Goal: Information Seeking & Learning: Learn about a topic

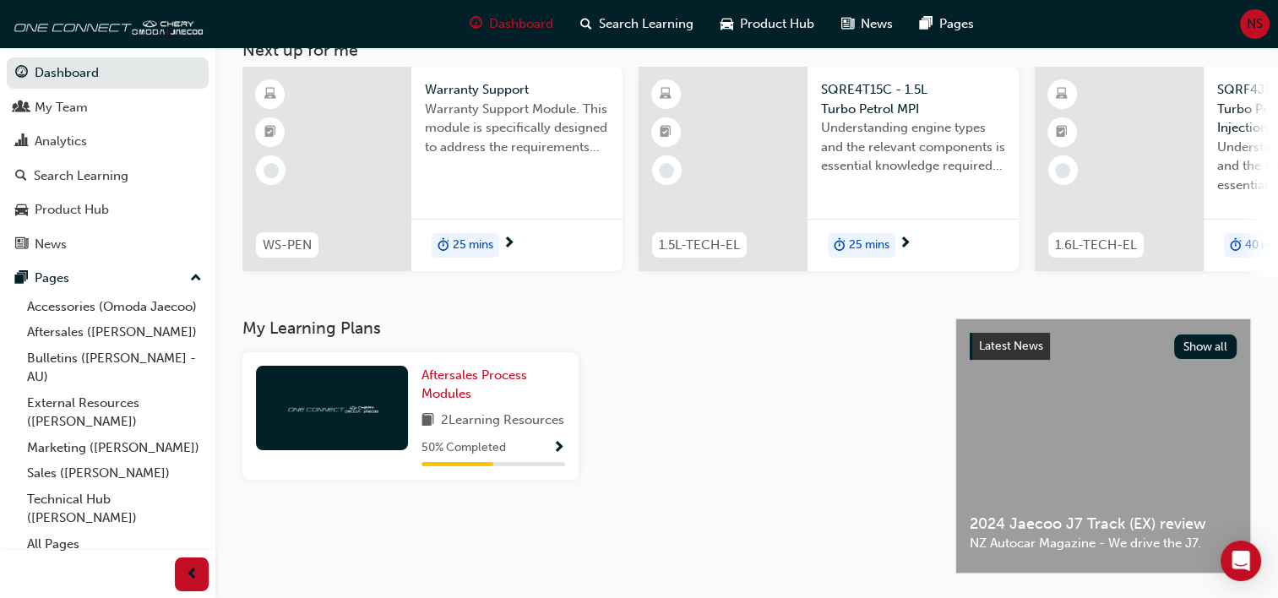
scroll to position [104, 0]
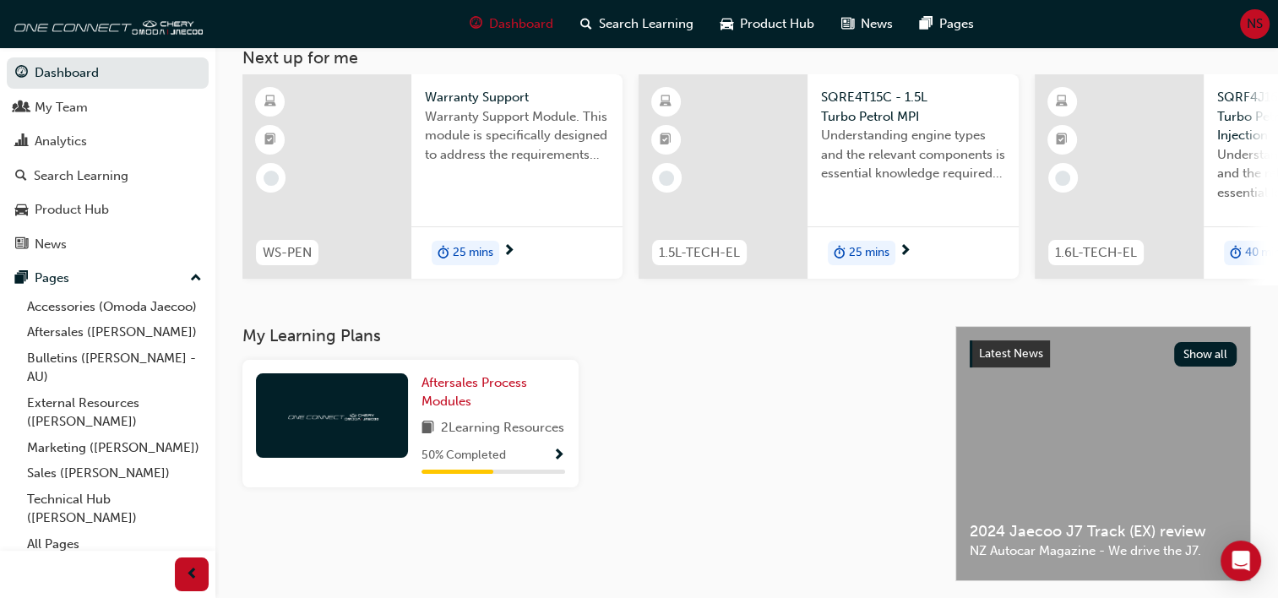
click at [473, 423] on span "2 Learning Resources" at bounding box center [502, 428] width 123 height 21
click at [365, 408] on div at bounding box center [332, 415] width 152 height 84
click at [450, 395] on link "Aftersales Process Modules" at bounding box center [494, 392] width 144 height 38
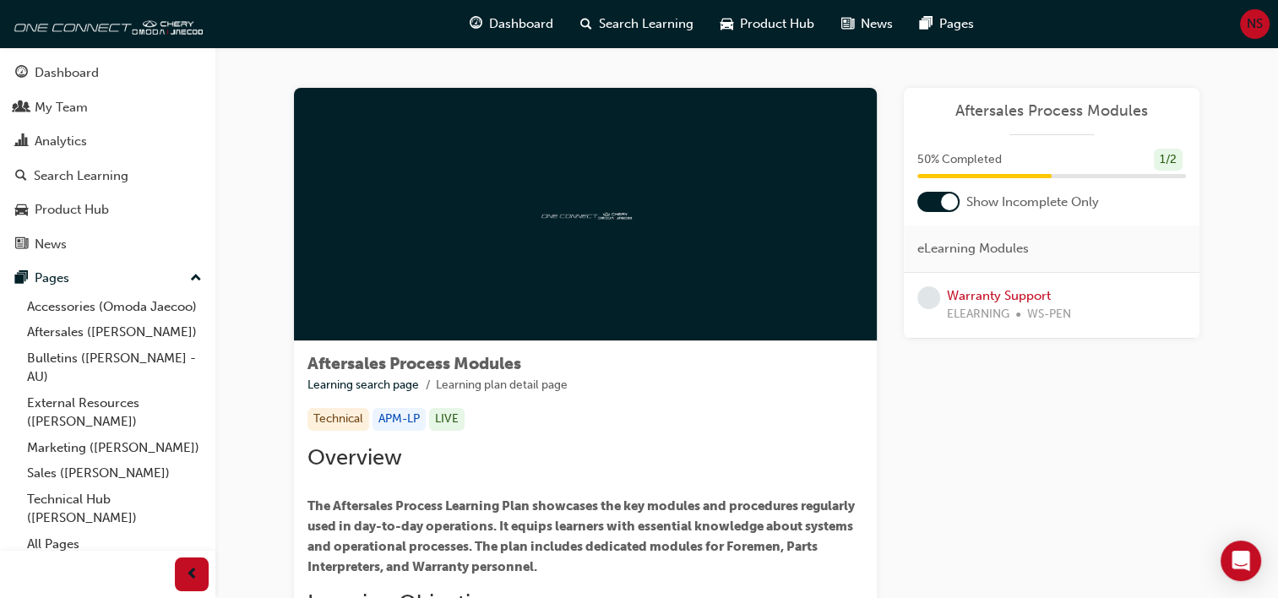
click at [450, 391] on li "Learning plan detail page" at bounding box center [502, 385] width 132 height 19
click at [980, 112] on span "Aftersales Process Modules" at bounding box center [1052, 110] width 269 height 19
click at [1082, 116] on span "Aftersales Process Modules" at bounding box center [1052, 110] width 269 height 19
click at [1006, 158] on div "50 % Completed 1 / 2" at bounding box center [1052, 160] width 269 height 23
click at [547, 250] on div at bounding box center [585, 214] width 583 height 253
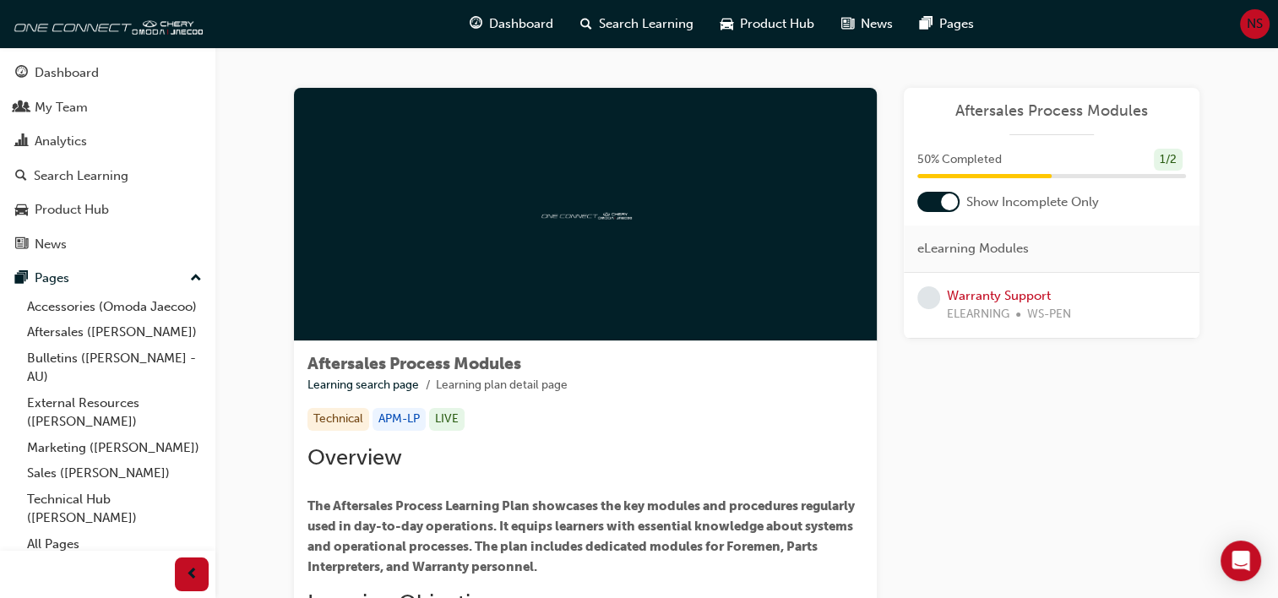
click at [1004, 147] on div "Aftersales Process Modules 50 % Completed 1 / 2 Show Incomplete Only eLearning …" at bounding box center [1052, 213] width 296 height 251
click at [1053, 188] on div "50 % Completed 1 / 2" at bounding box center [1052, 171] width 296 height 44
click at [1014, 247] on span "eLearning Modules" at bounding box center [974, 248] width 112 height 19
click at [1003, 298] on link "Warranty Support" at bounding box center [999, 295] width 104 height 15
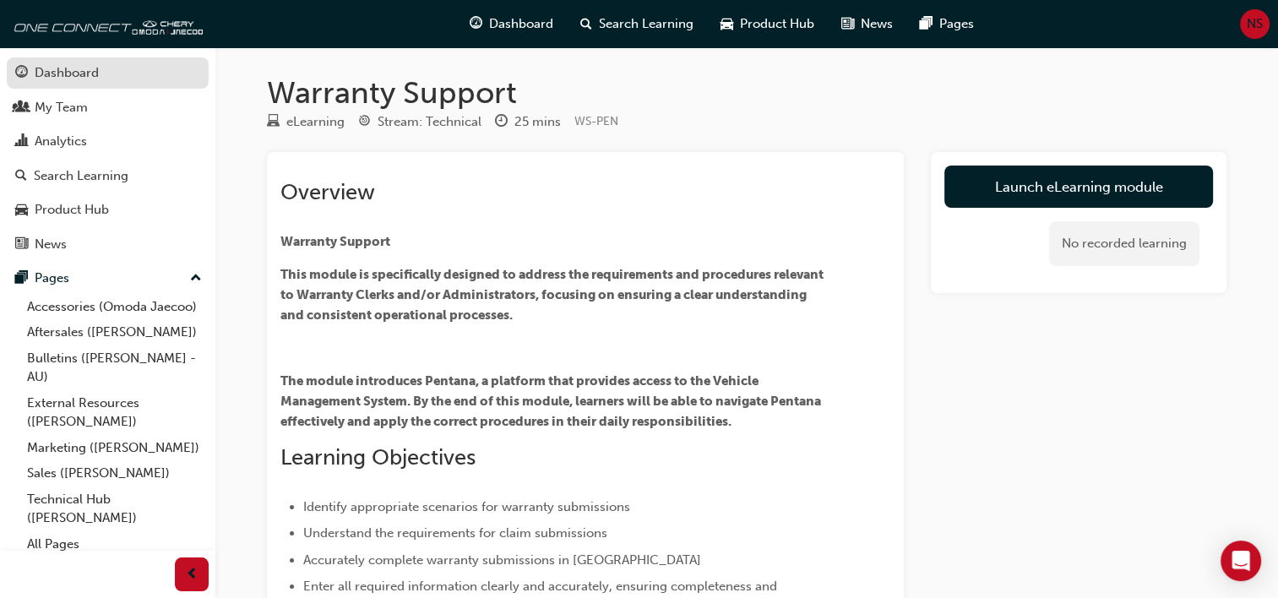
click at [35, 67] on div "Dashboard" at bounding box center [67, 72] width 64 height 19
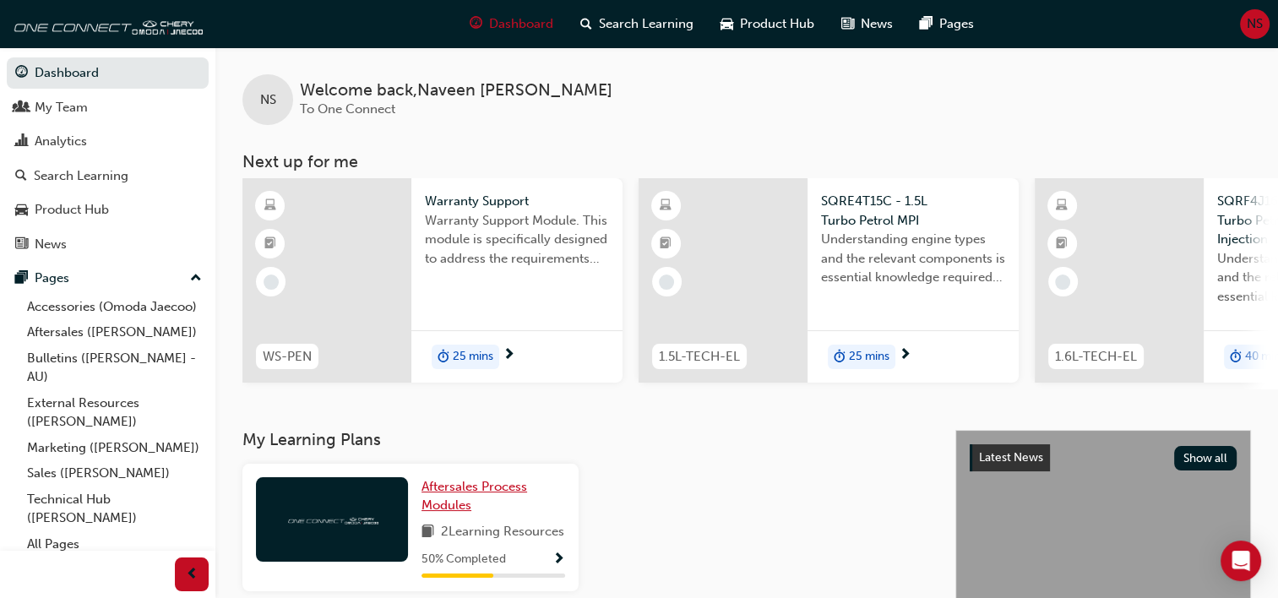
click at [467, 492] on span "Aftersales Process Modules" at bounding box center [475, 496] width 106 height 35
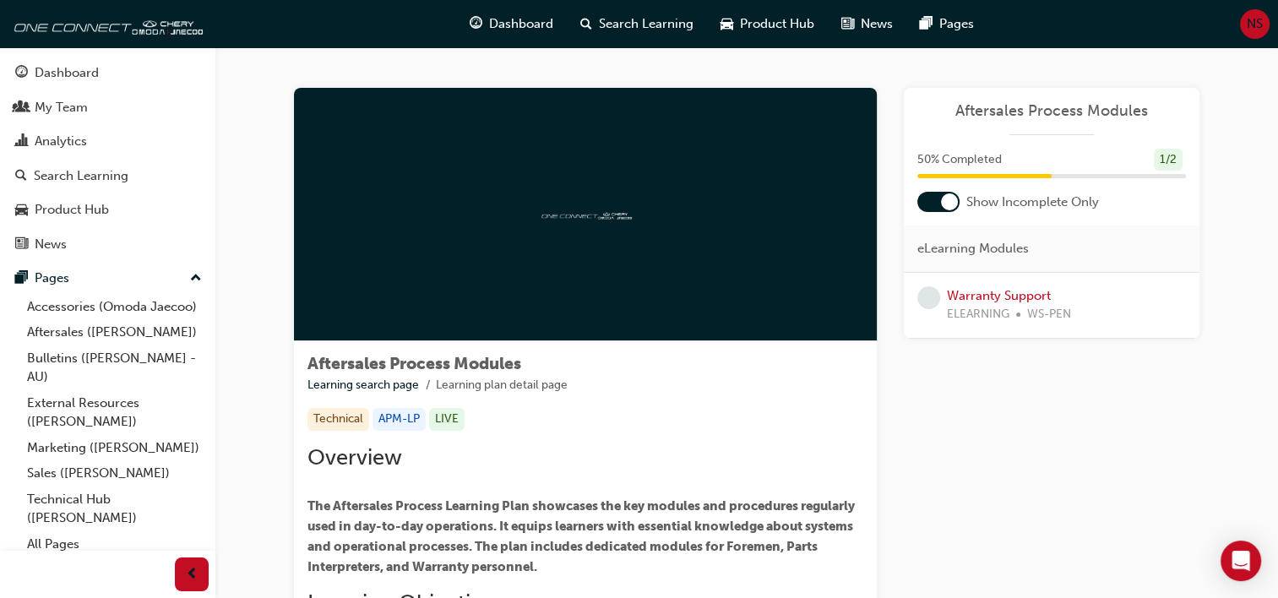
click at [946, 159] on span "50 % Completed" at bounding box center [960, 159] width 84 height 19
click at [1071, 107] on span "Aftersales Process Modules" at bounding box center [1052, 110] width 269 height 19
click at [573, 176] on div at bounding box center [585, 214] width 583 height 253
click at [977, 291] on link "Warranty Support" at bounding box center [999, 295] width 104 height 15
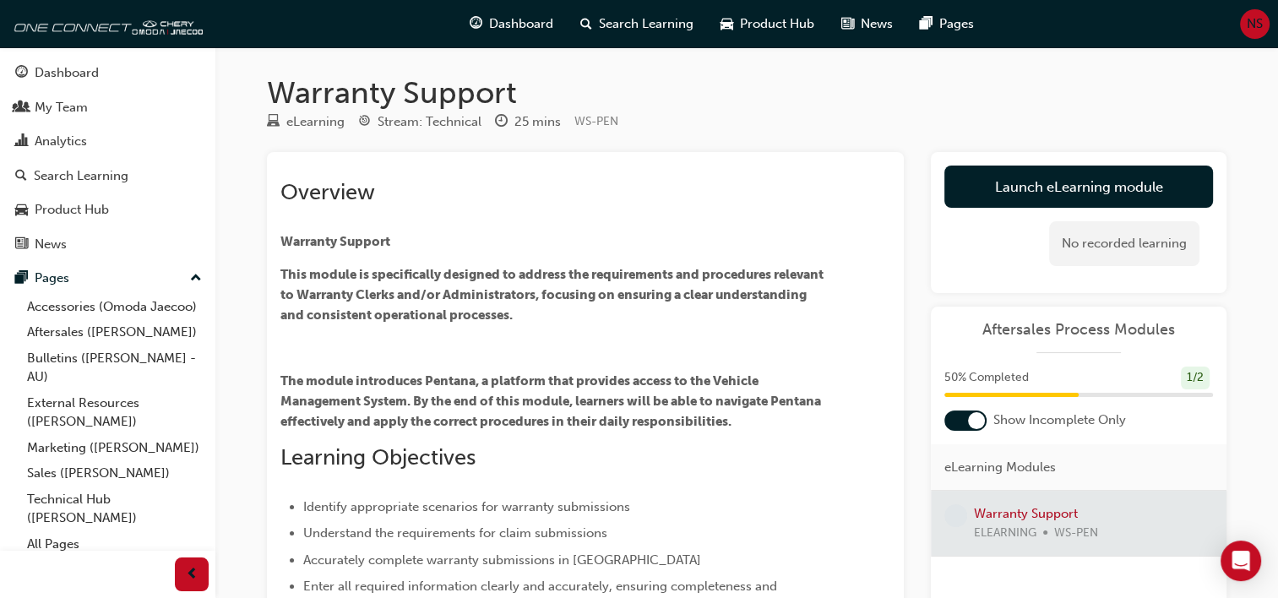
click at [1085, 328] on span "Aftersales Process Modules" at bounding box center [1079, 329] width 269 height 19
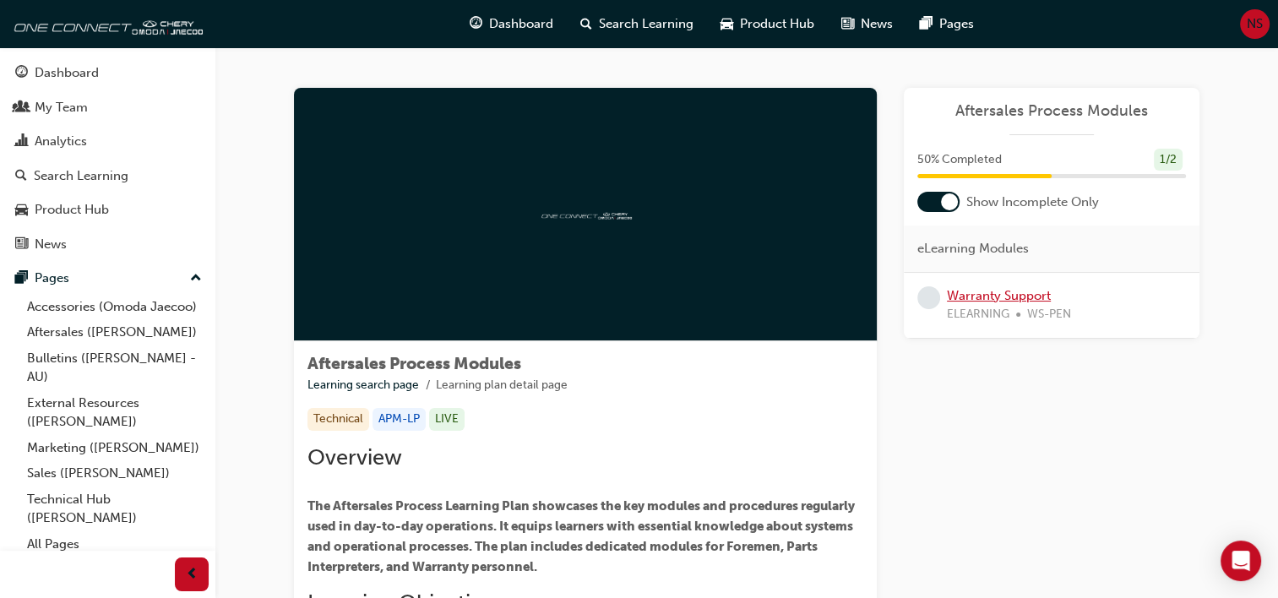
click at [996, 290] on link "Warranty Support" at bounding box center [999, 295] width 104 height 15
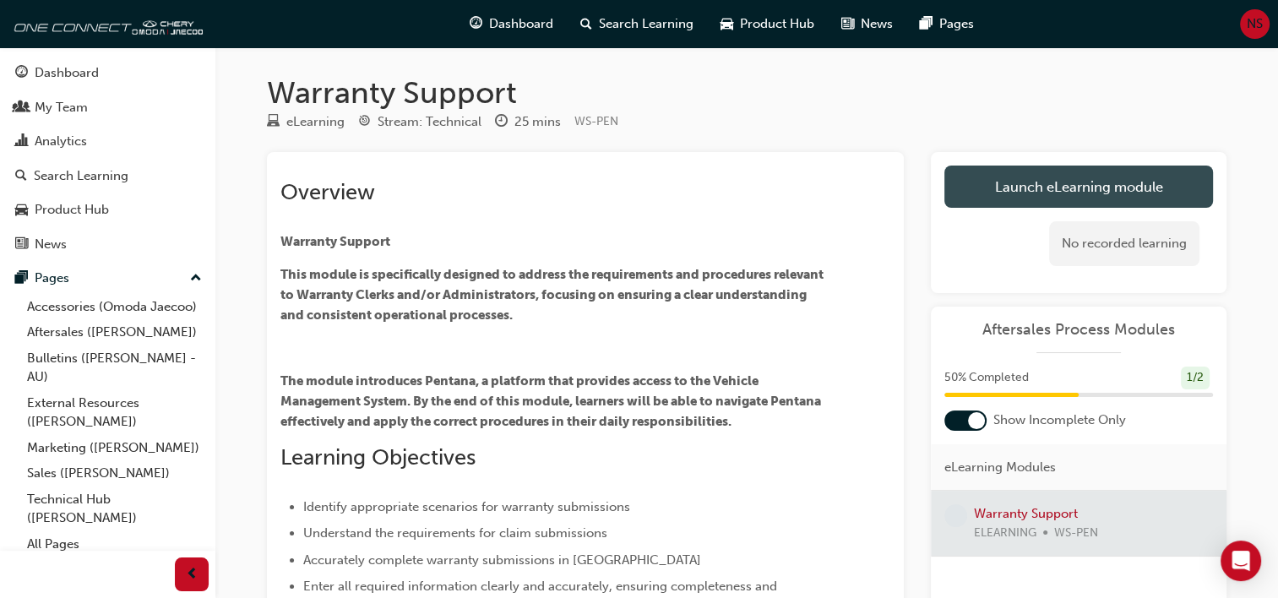
click at [1101, 183] on link "Launch eLearning module" at bounding box center [1079, 187] width 269 height 42
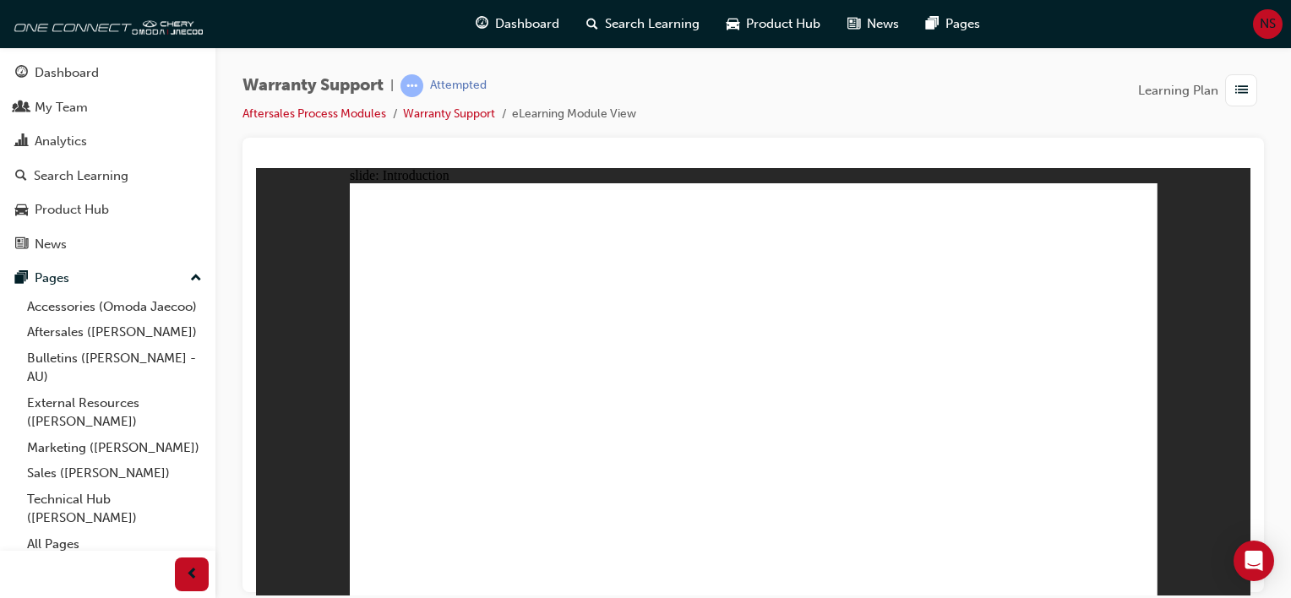
drag, startPoint x: 999, startPoint y: 438, endPoint x: 897, endPoint y: 430, distance: 102.5
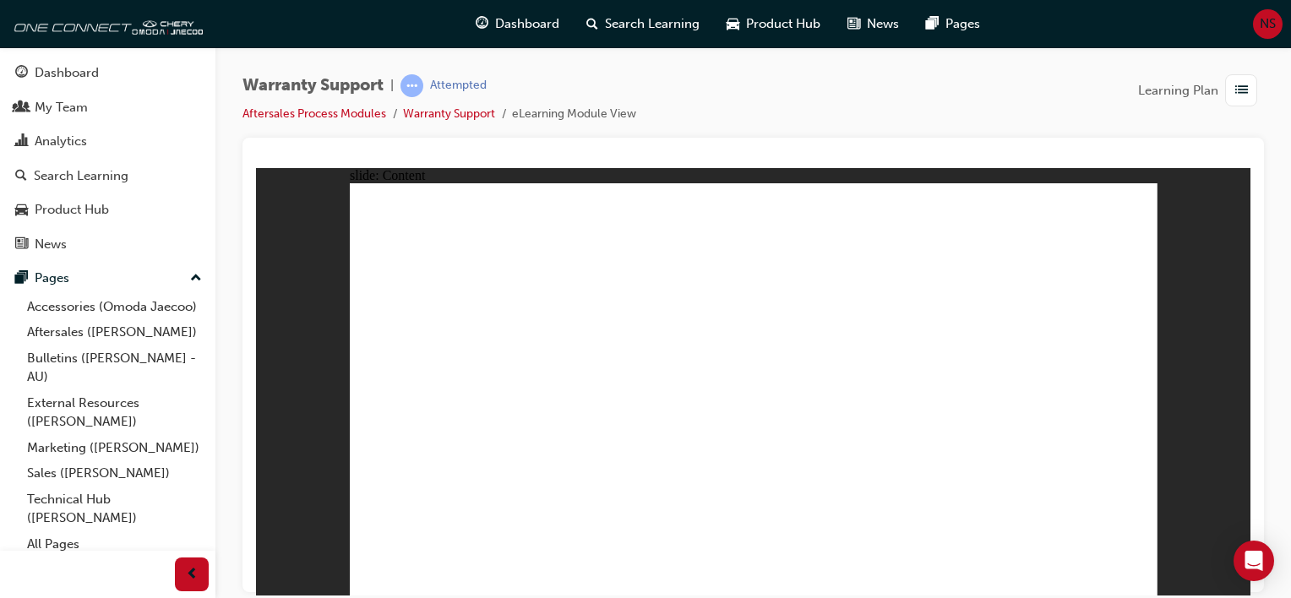
drag, startPoint x: 433, startPoint y: 453, endPoint x: 448, endPoint y: 458, distance: 16.0
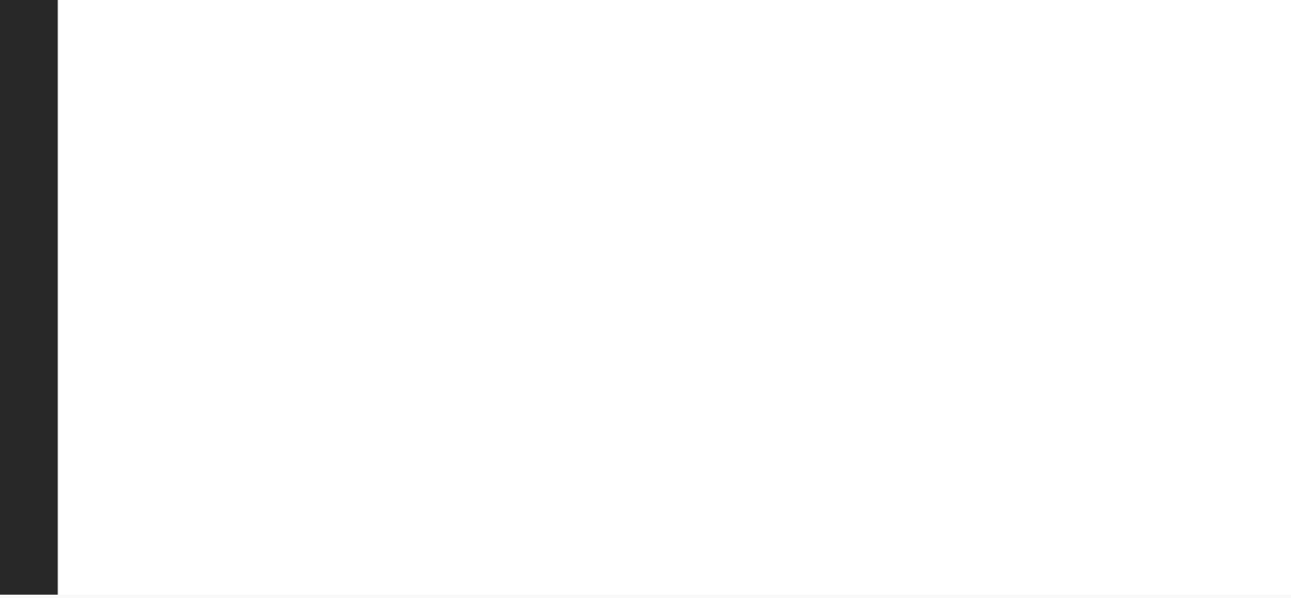
drag, startPoint x: 211, startPoint y: 14, endPoint x: 212, endPoint y: 24, distance: 10.2
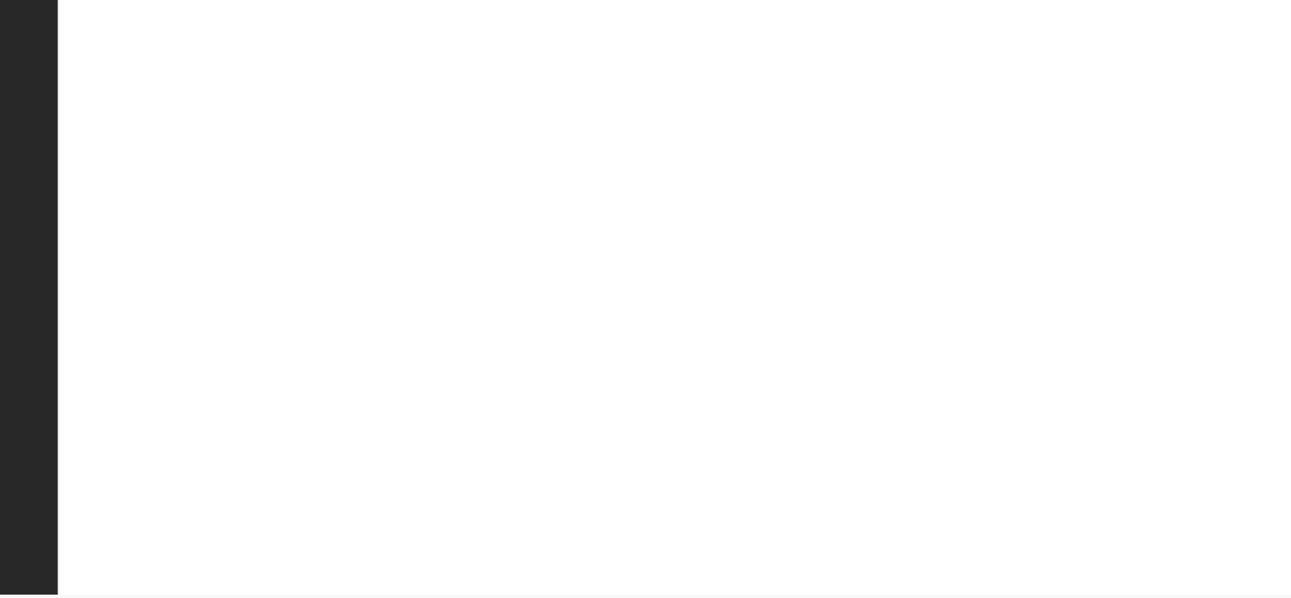
drag, startPoint x: 213, startPoint y: 33, endPoint x: -19, endPoint y: 173, distance: 271.4
click at [0, 173] on div "slide: Content Rectangle 1 Rectangle 1 Rectangle Rectangle 1 Menu close.png Lin…" at bounding box center [408, 138] width 995 height 428
drag, startPoint x: 601, startPoint y: 45, endPoint x: 570, endPoint y: 164, distance: 123.2
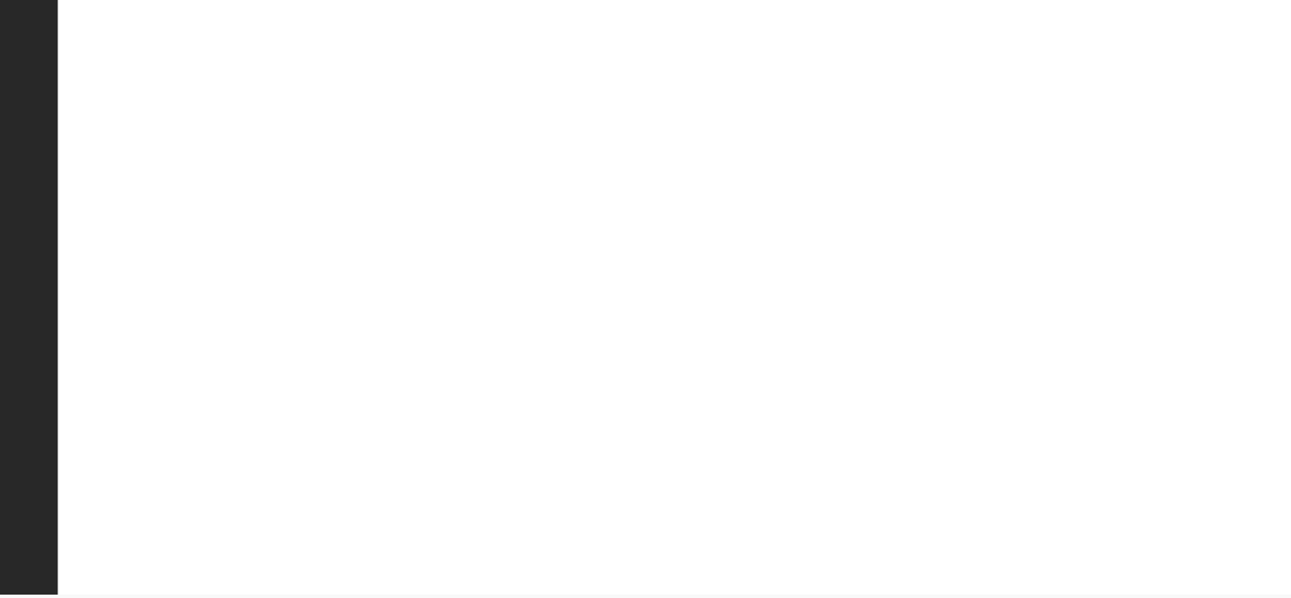
drag, startPoint x: 764, startPoint y: -26, endPoint x: 777, endPoint y: -18, distance: 15.9
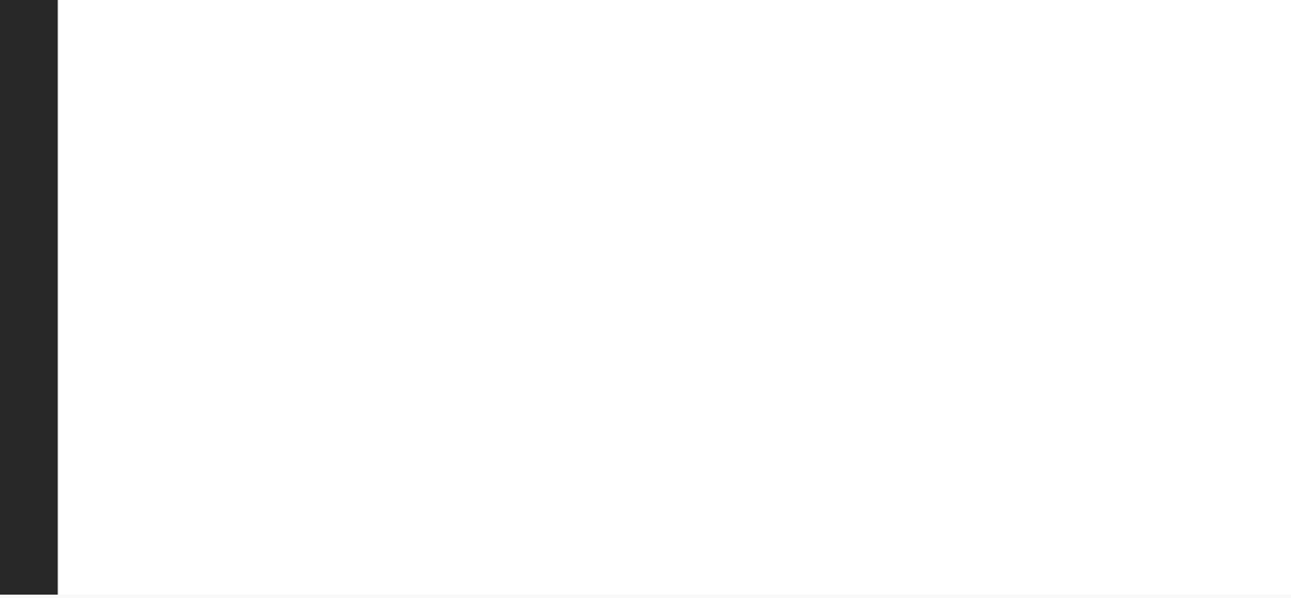
drag, startPoint x: 30, startPoint y: 250, endPoint x: 34, endPoint y: 188, distance: 62.7
drag, startPoint x: 34, startPoint y: 188, endPoint x: 6, endPoint y: -3, distance: 192.2
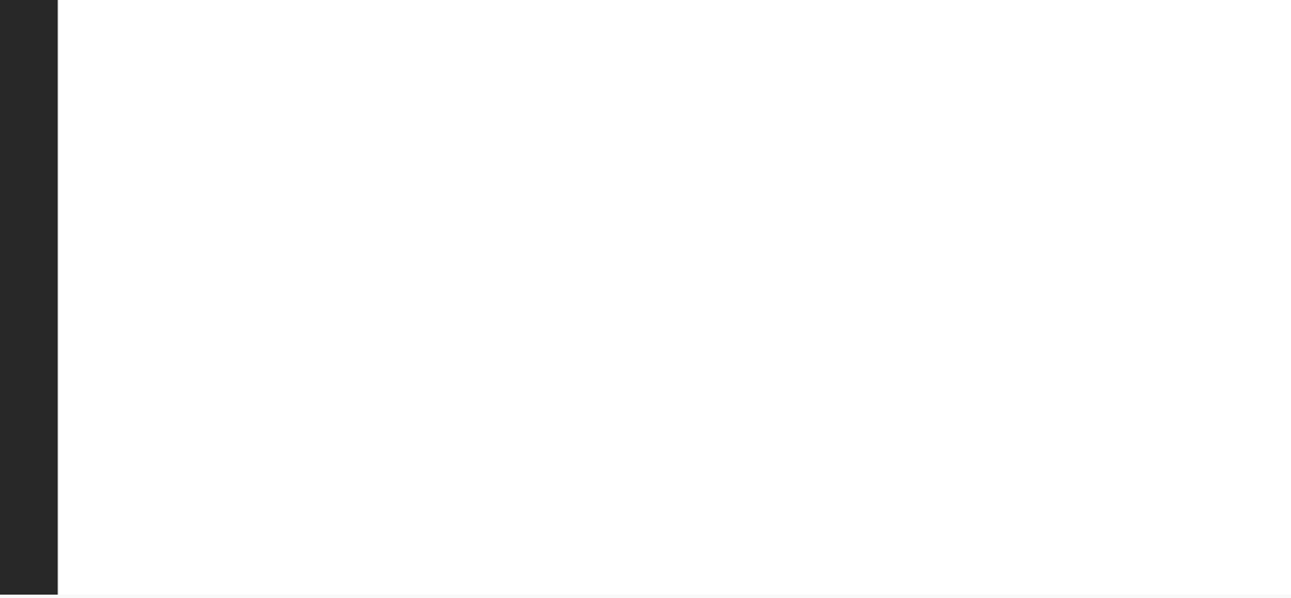
drag, startPoint x: 81, startPoint y: 124, endPoint x: 434, endPoint y: 192, distance: 359.6
drag, startPoint x: 311, startPoint y: 166, endPoint x: 581, endPoint y: 163, distance: 270.4
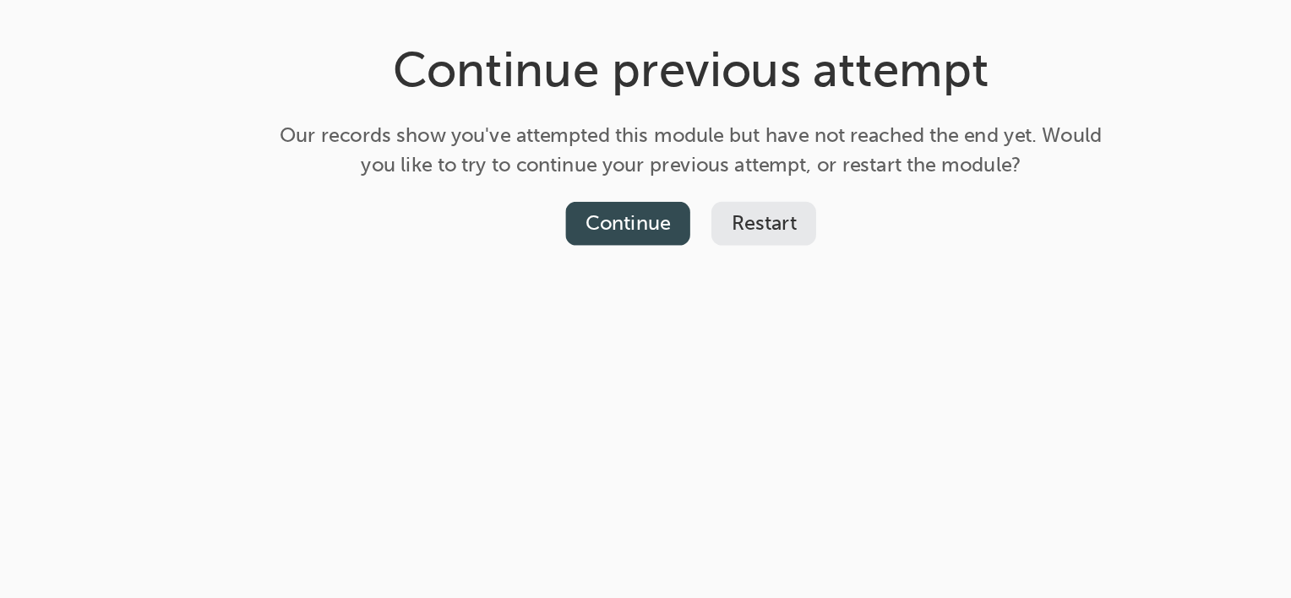
click at [708, 213] on button "Continue" at bounding box center [712, 218] width 79 height 28
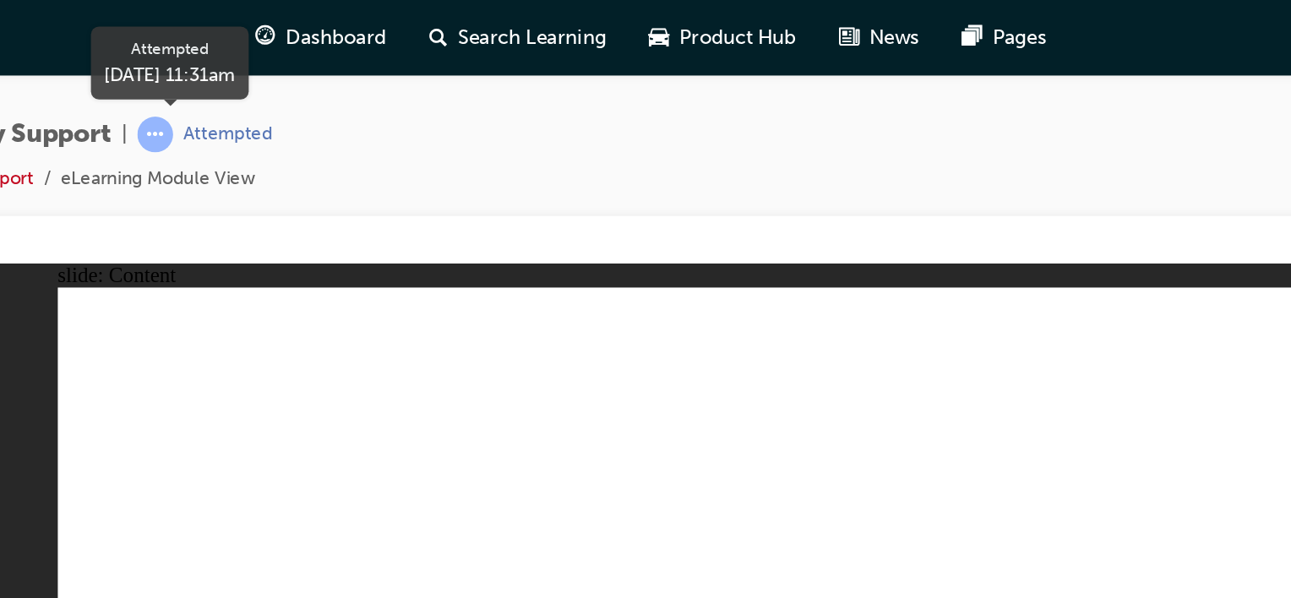
click at [415, 85] on span "learningRecordVerb_ATTEMPT-icon" at bounding box center [412, 85] width 23 height 23
click at [415, 74] on span "learningRecordVerb_ATTEMPT-icon" at bounding box center [412, 85] width 23 height 23
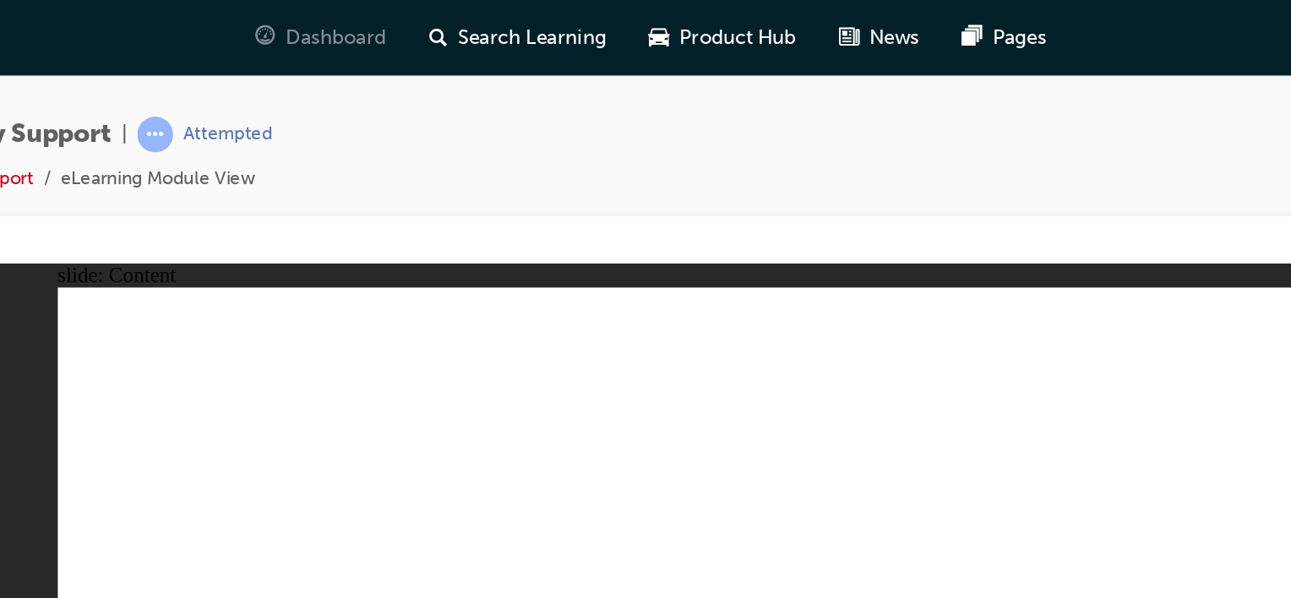
click at [506, 28] on span "Dashboard" at bounding box center [527, 23] width 64 height 19
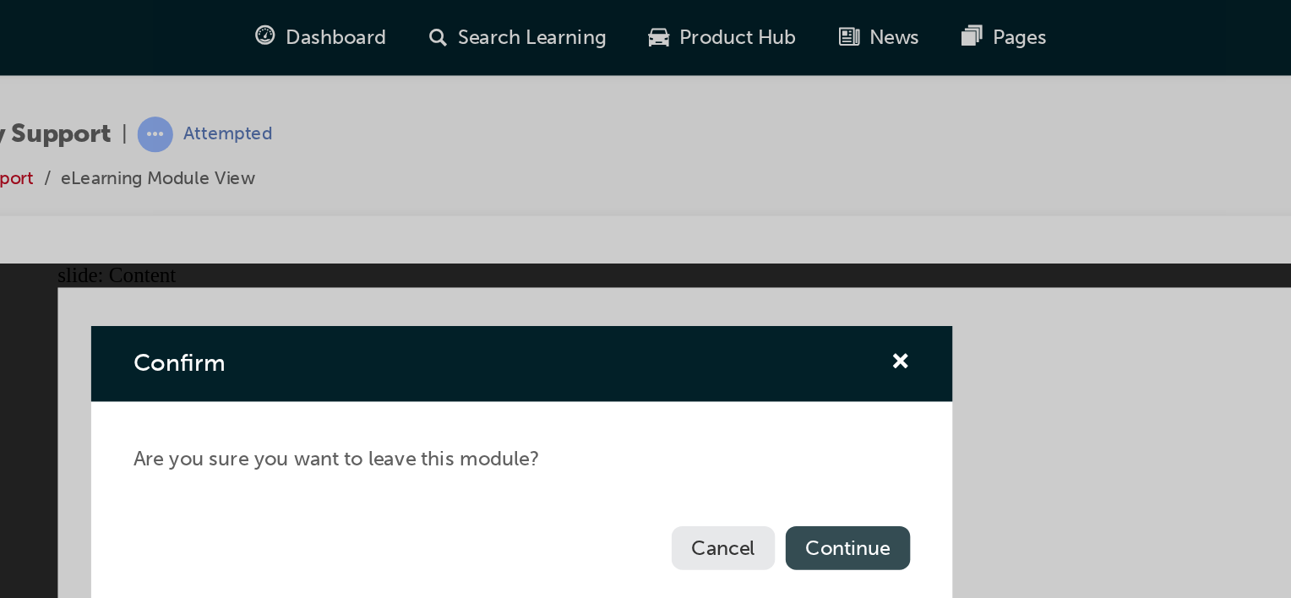
click at [853, 346] on button "Continue" at bounding box center [853, 349] width 79 height 28
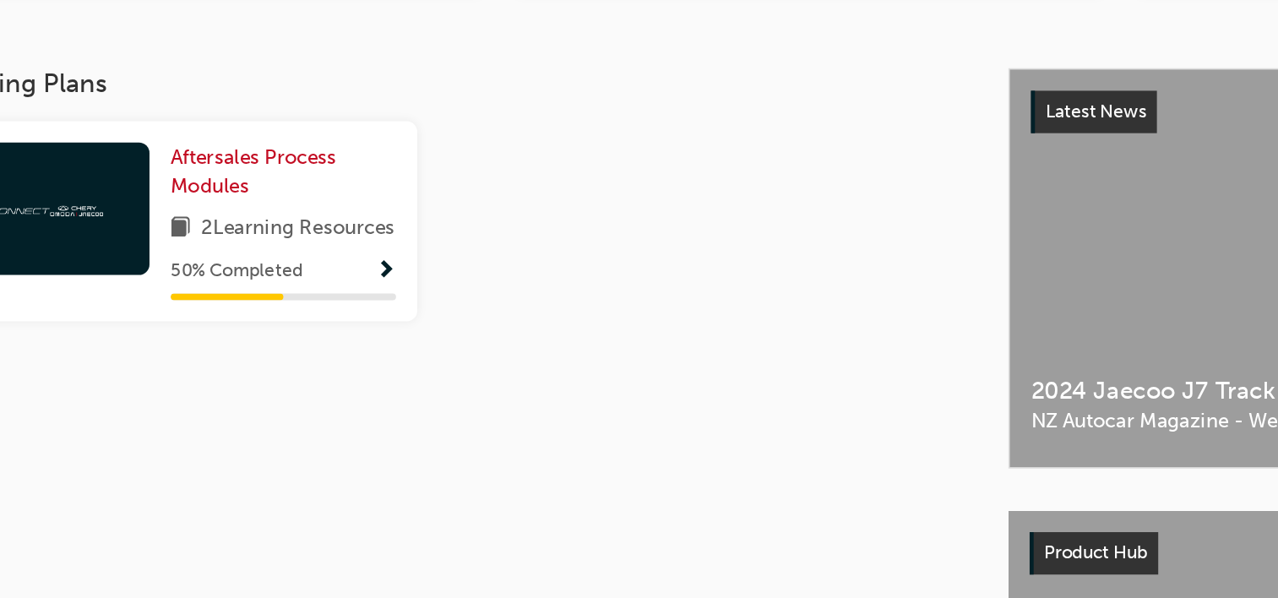
scroll to position [171, 0]
click at [444, 326] on span "Aftersales Process Modules" at bounding box center [475, 325] width 106 height 35
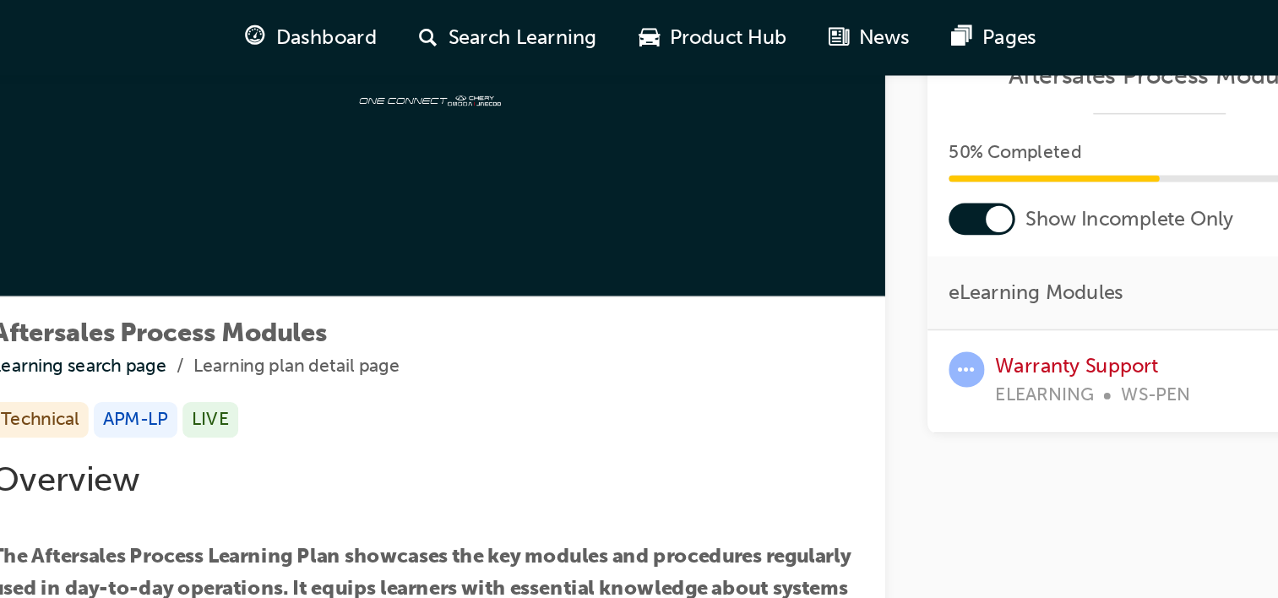
scroll to position [152, 0]
click at [1089, 294] on div "Learning Plan Aftersales Process Modules 50 % Completed 1 / 2 Show Incomplete O…" at bounding box center [1052, 350] width 296 height 828
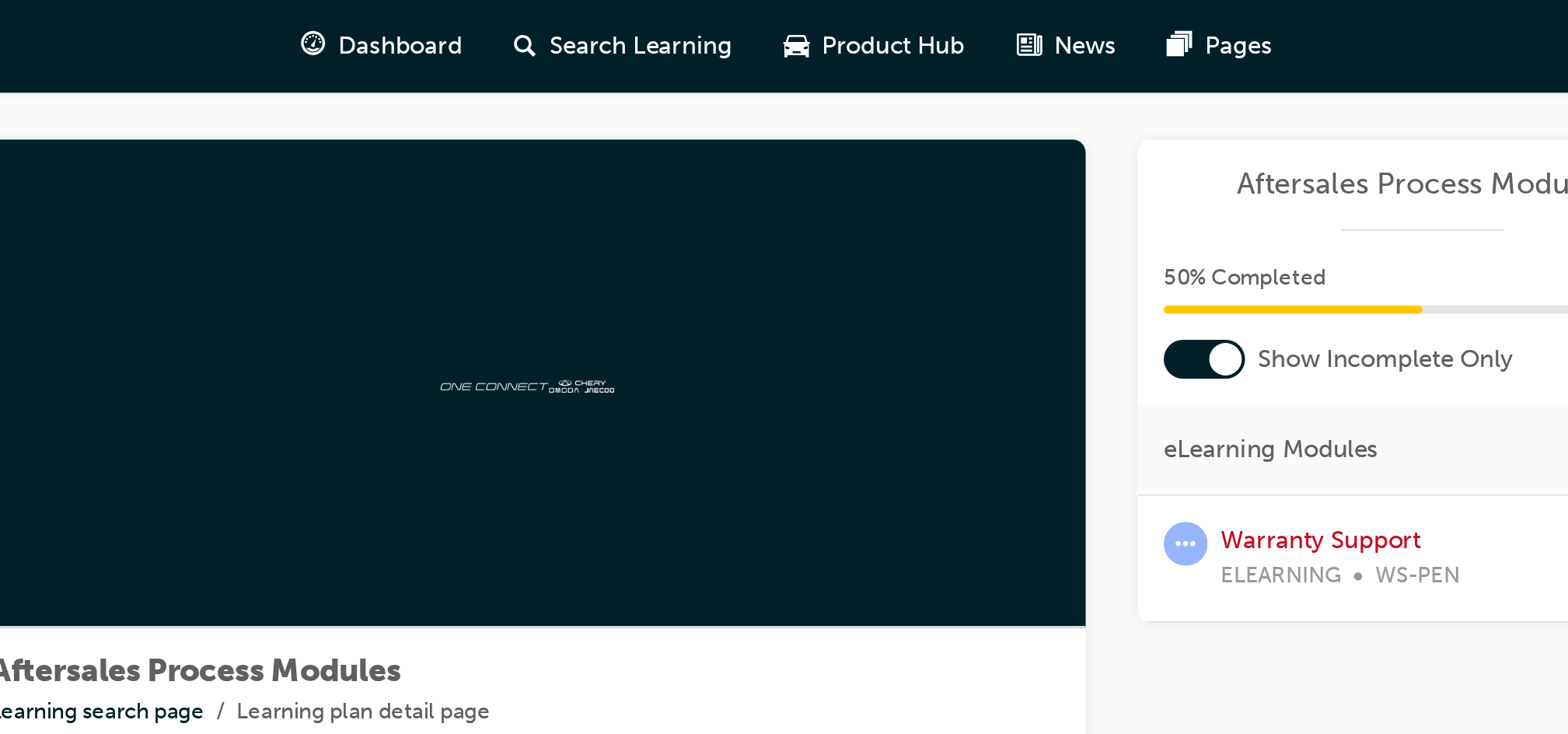
scroll to position [0, 0]
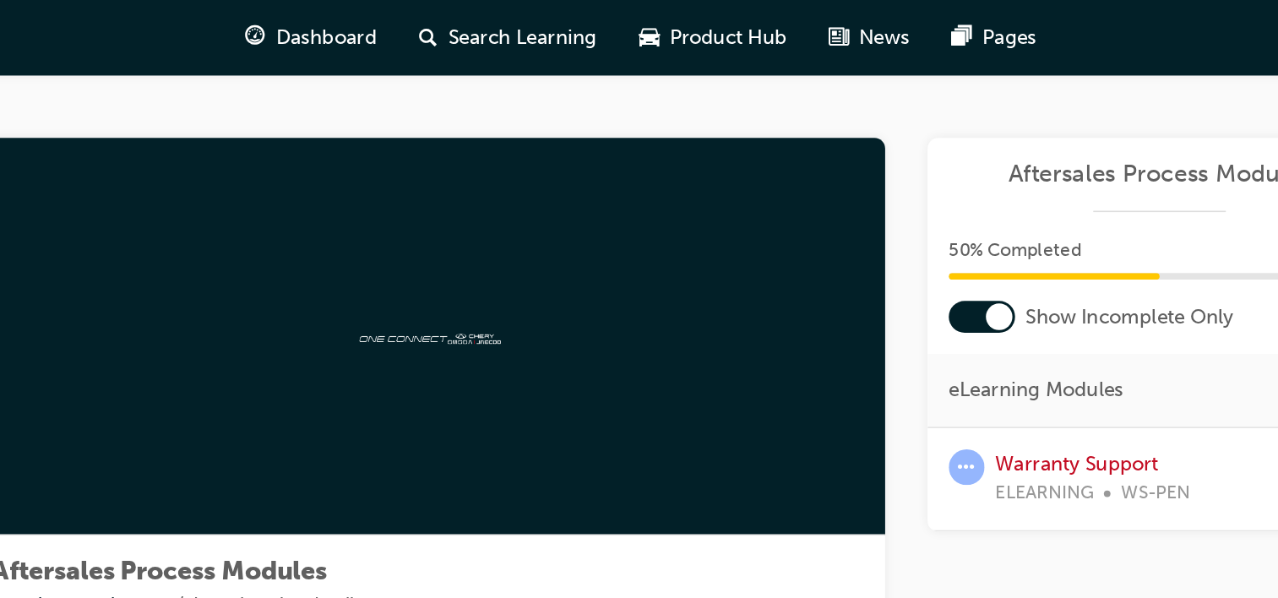
click at [1020, 114] on span "Aftersales Process Modules" at bounding box center [1052, 110] width 269 height 19
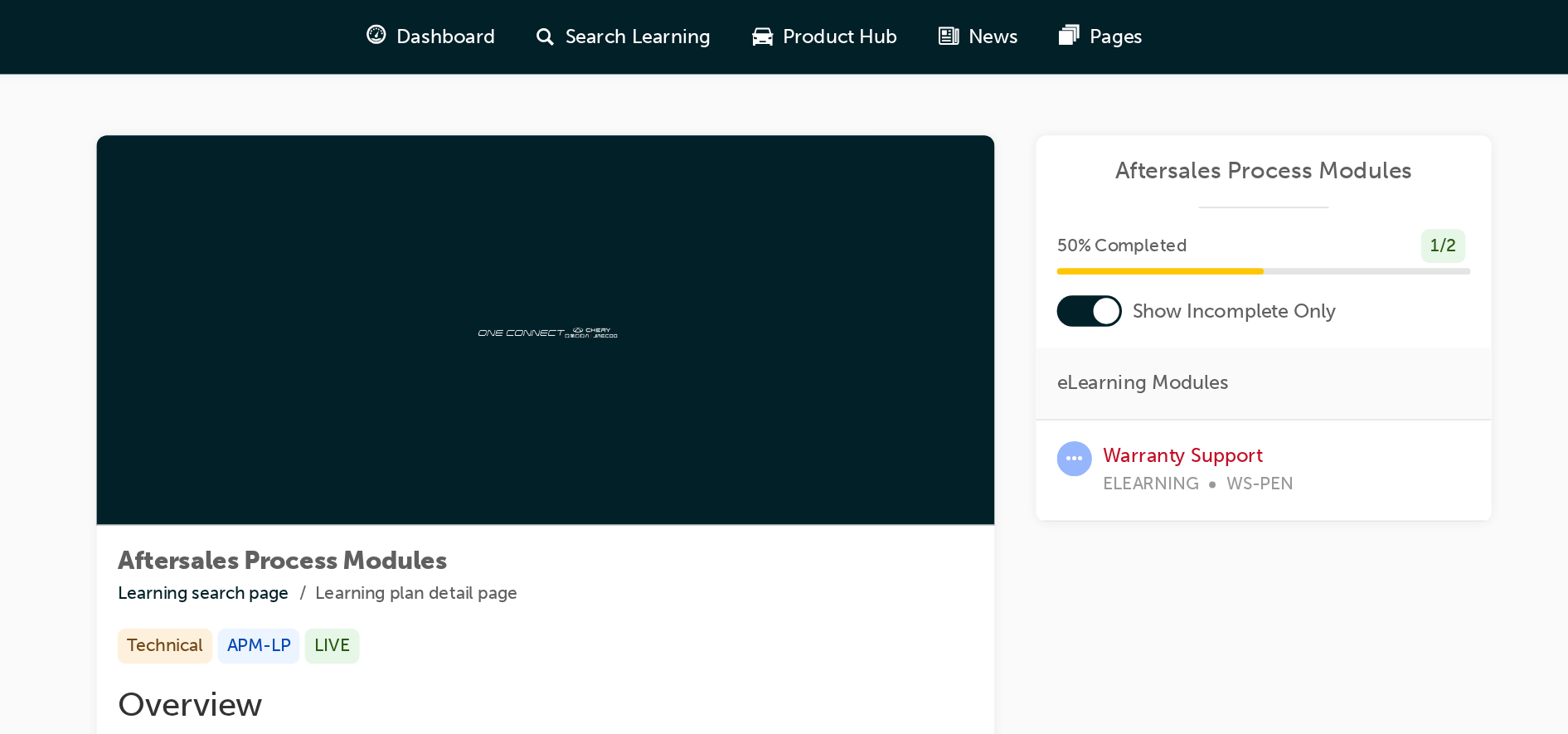
drag, startPoint x: 1062, startPoint y: 1, endPoint x: 1018, endPoint y: 61, distance: 74.4
click at [1018, 61] on div "Aftersales Process Modules Learning search page Learning plan detail page After…" at bounding box center [890, 512] width 995 height 932
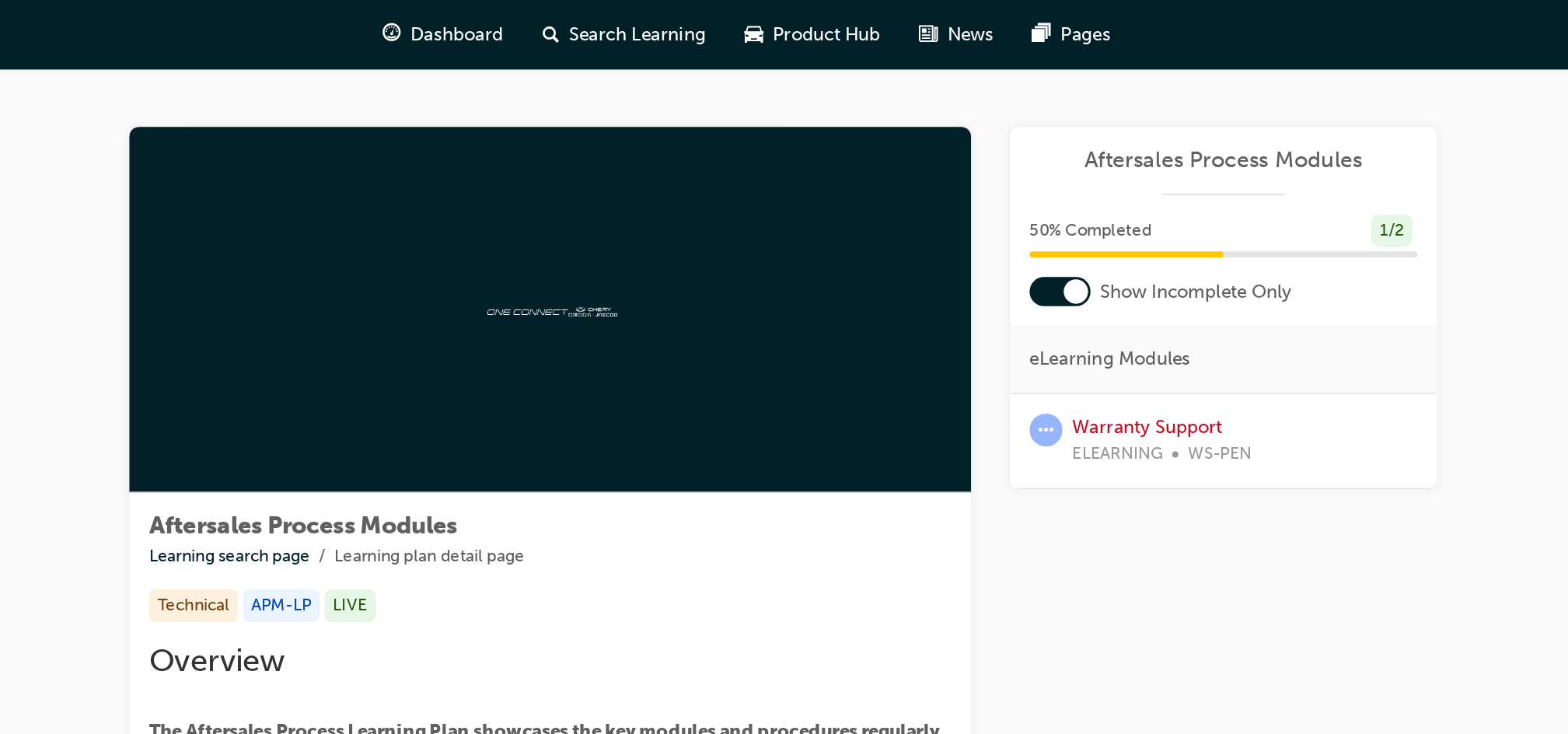
drag, startPoint x: 1279, startPoint y: 0, endPoint x: 959, endPoint y: 359, distance: 480.9
click at [959, 359] on ul "Learning search page Learning plan detail page" at bounding box center [735, 354] width 512 height 18
click at [1088, 178] on span "Show Incomplete Only" at bounding box center [1147, 186] width 122 height 17
click at [800, 16] on span "Search Learning" at bounding box center [790, 21] width 87 height 17
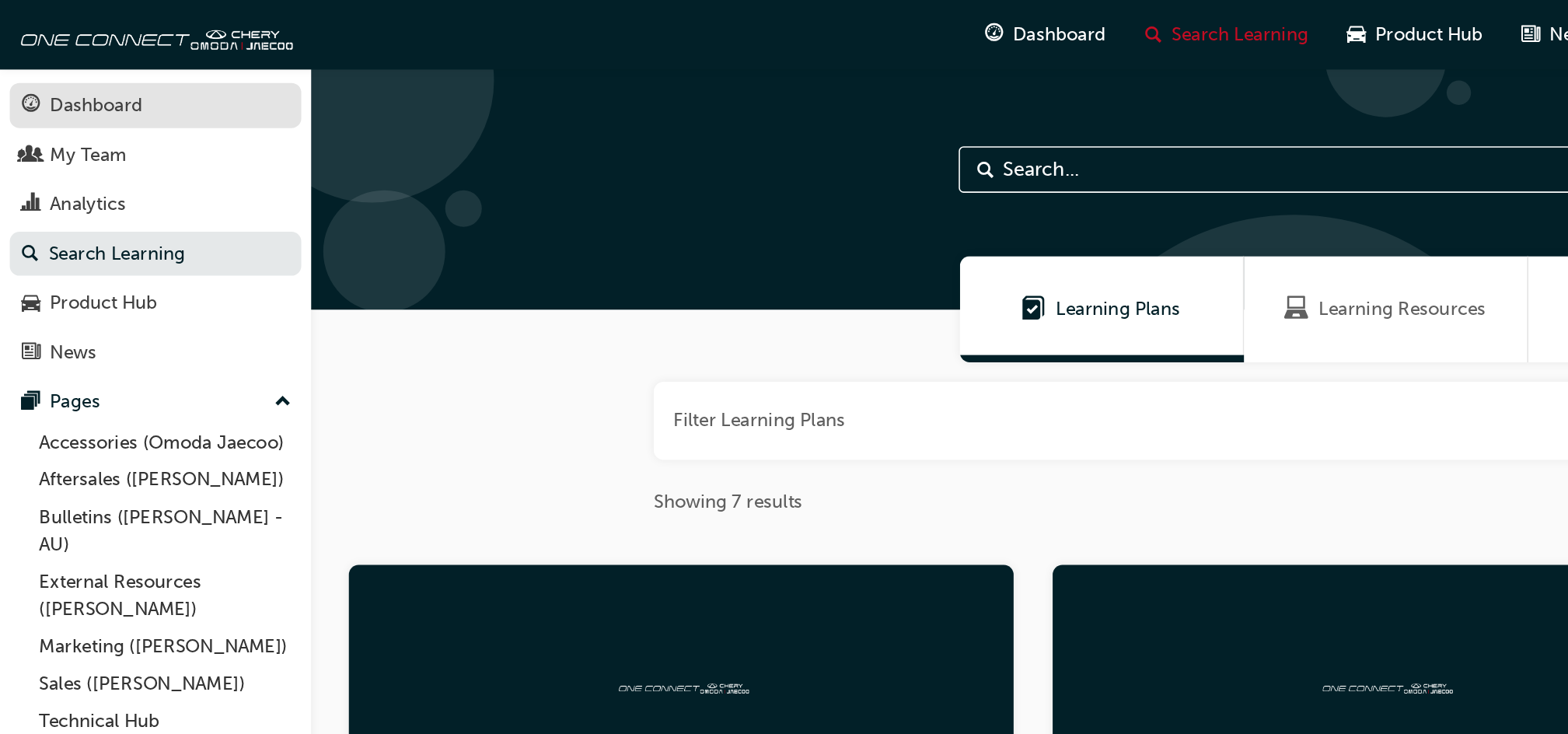
click at [43, 58] on div "Dashboard" at bounding box center [98, 67] width 170 height 19
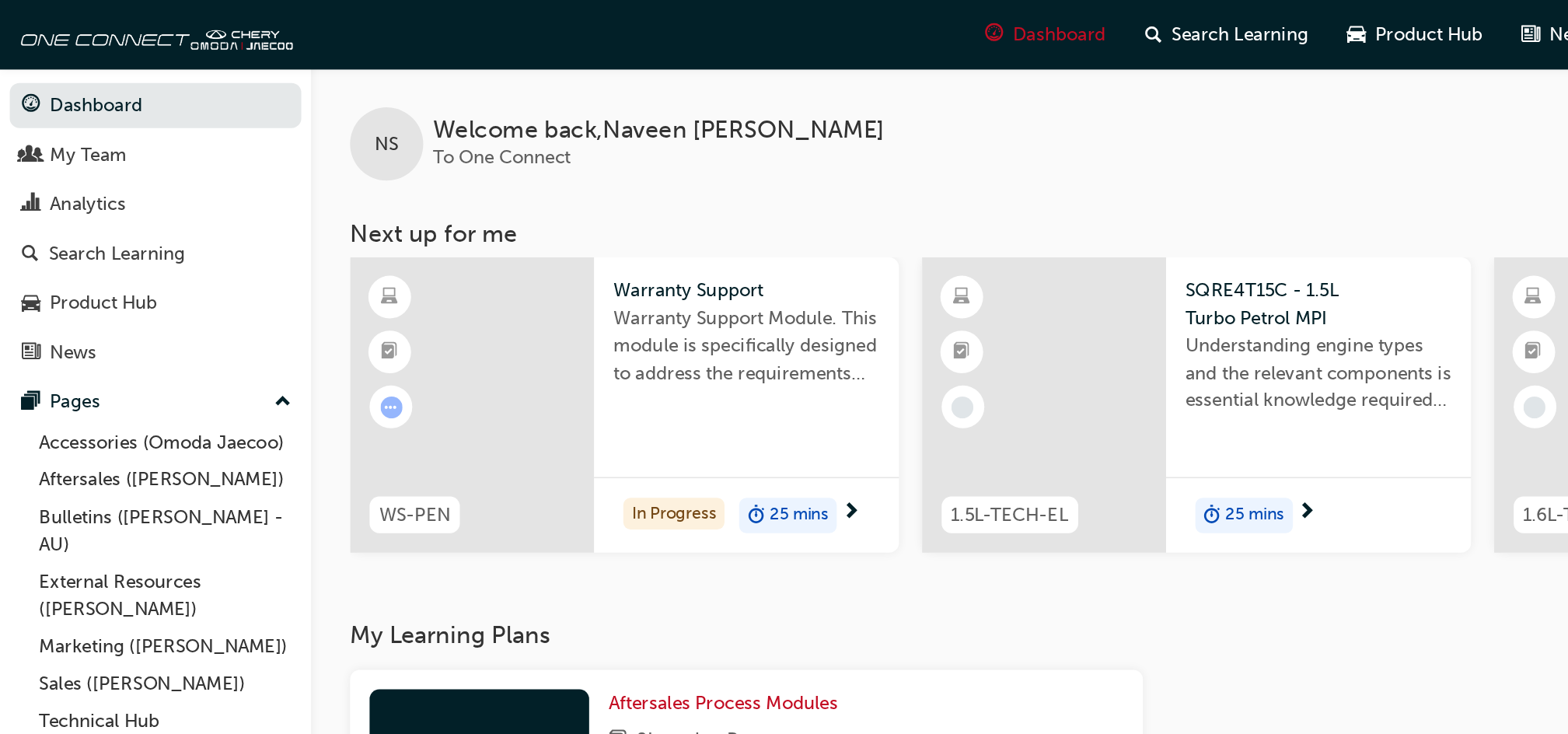
click at [408, 224] on span "Warranty Support Module. This module is specifically designed to address the re…" at bounding box center [476, 220] width 169 height 52
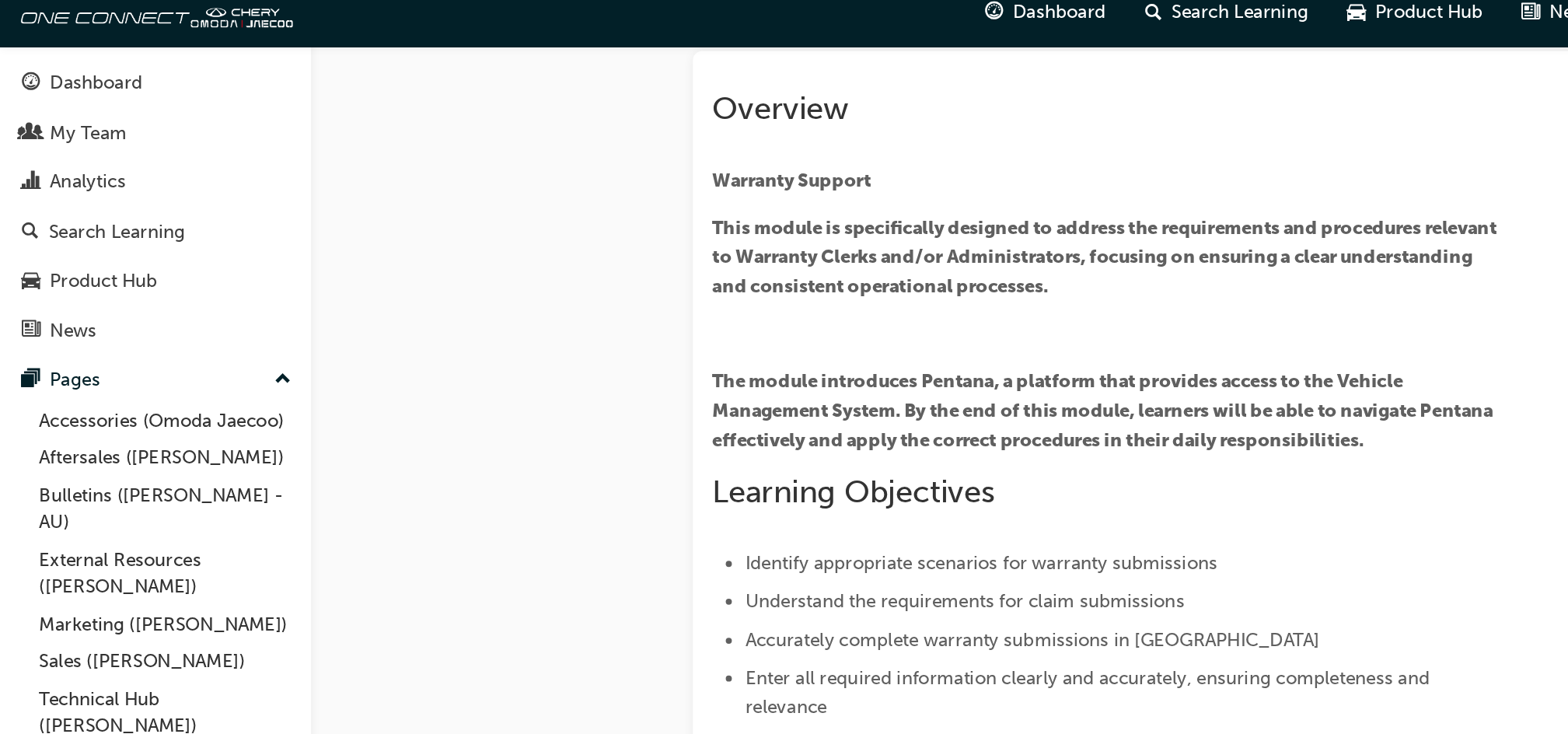
scroll to position [93, 0]
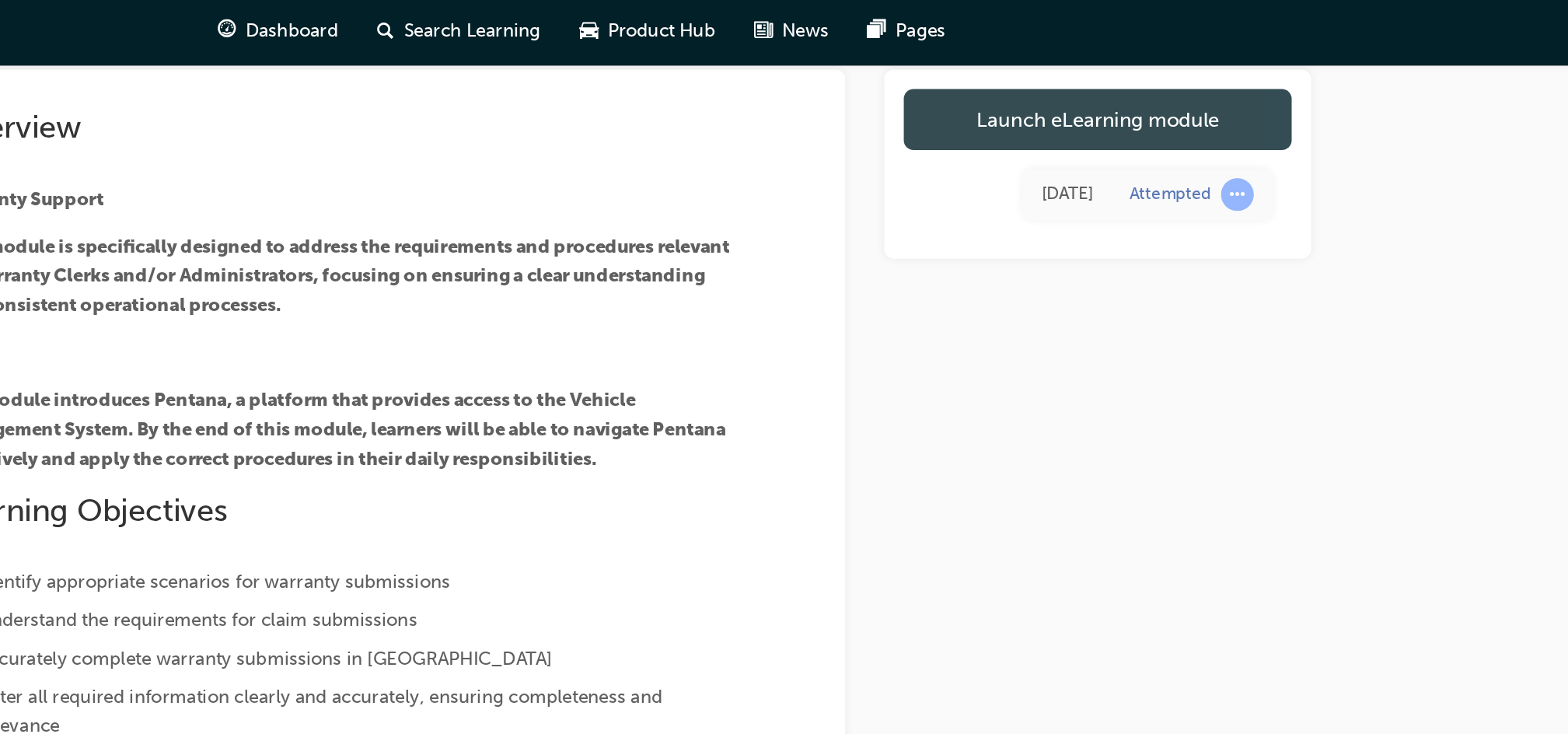
click at [1187, 84] on link "Launch eLearning module" at bounding box center [1189, 78] width 248 height 39
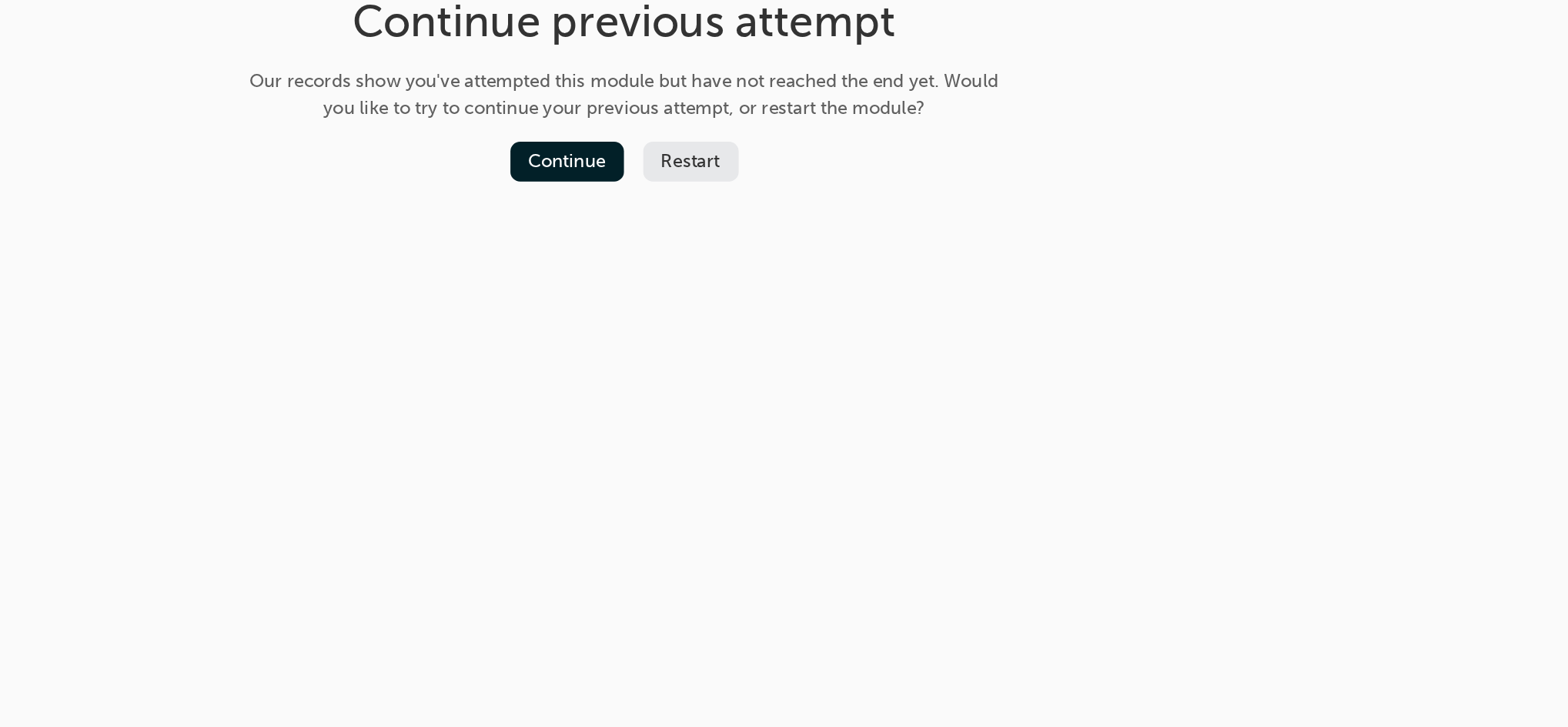
click at [919, 199] on button "Restart" at bounding box center [925, 199] width 61 height 26
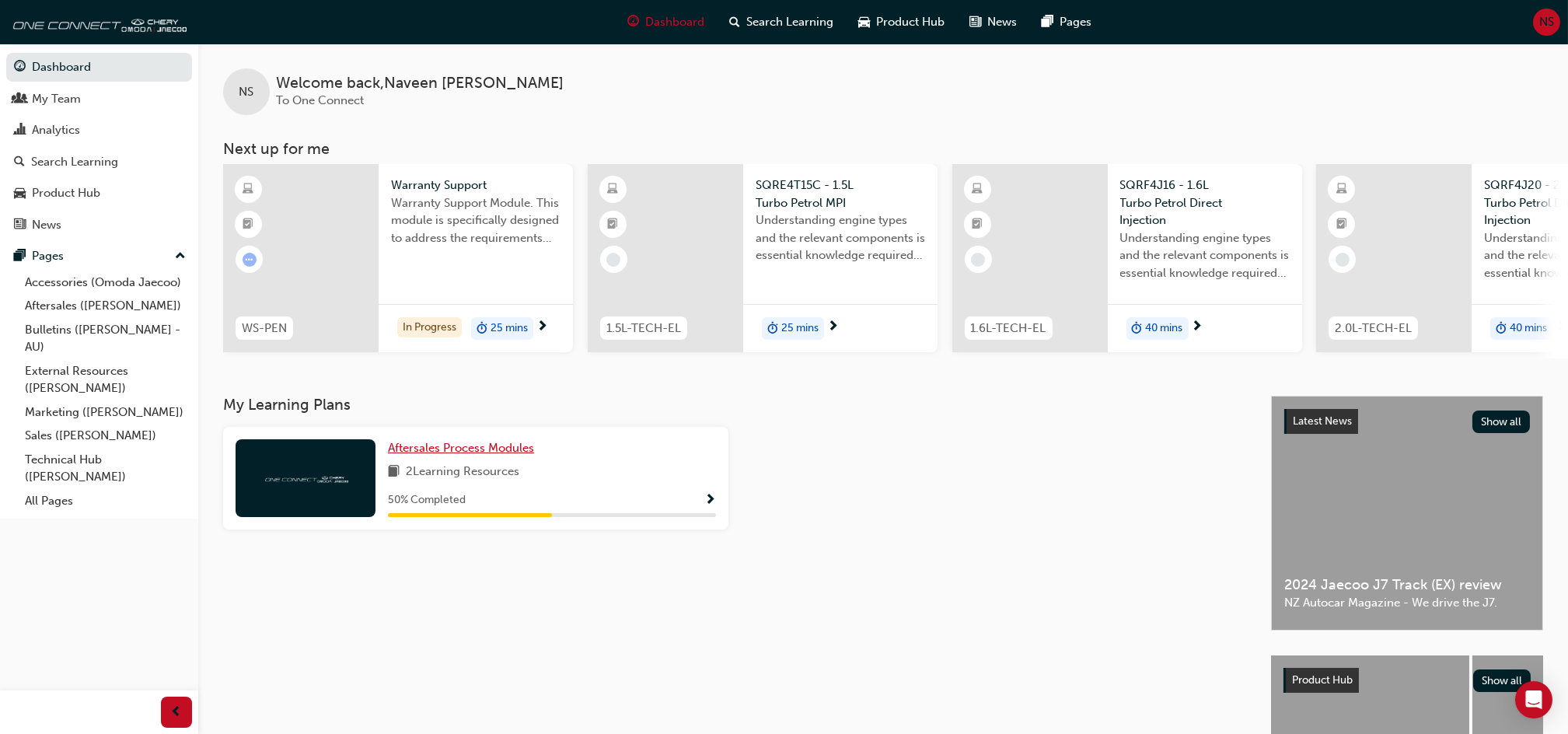
click at [423, 450] on span "Aftersales Process Modules" at bounding box center [461, 447] width 146 height 14
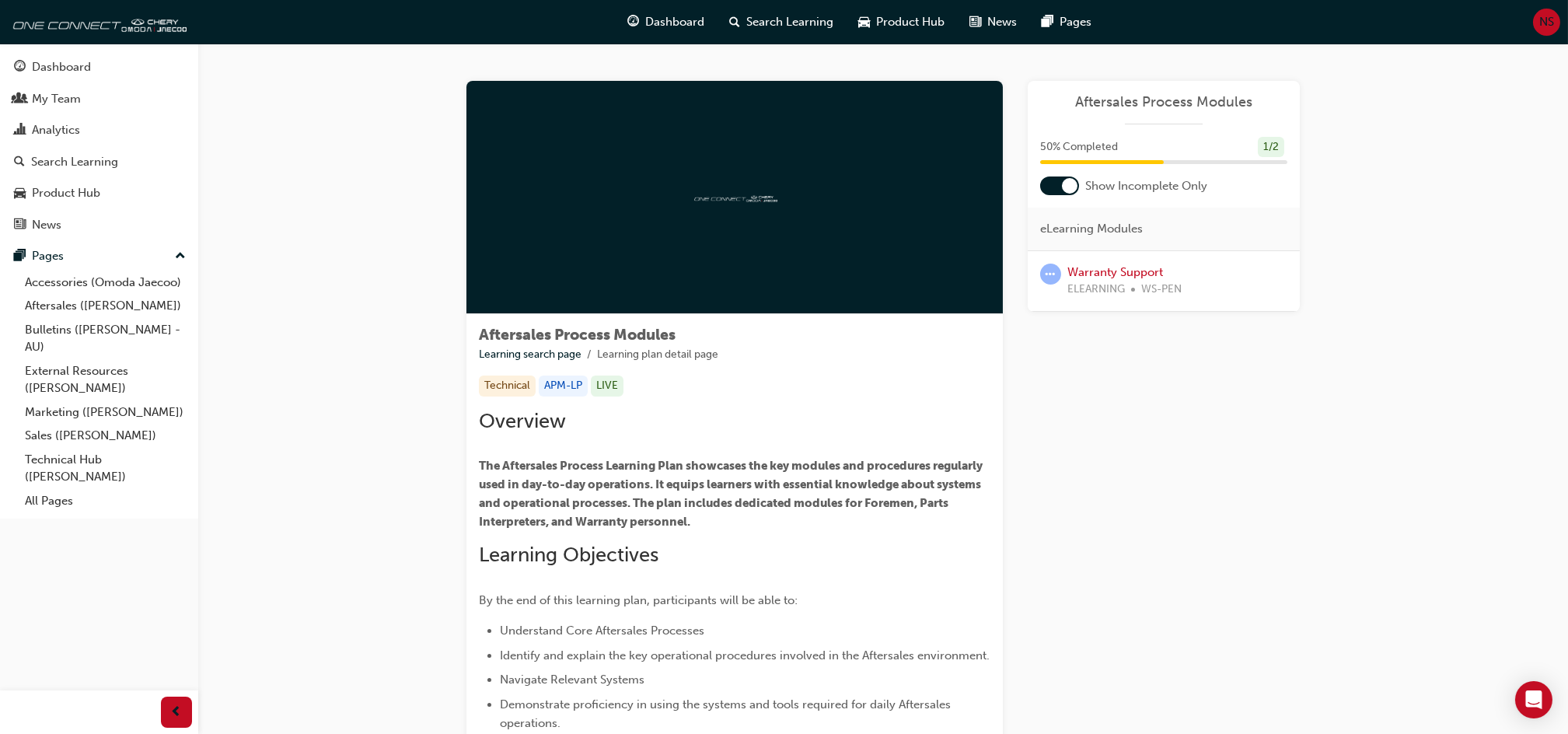
click at [716, 179] on div at bounding box center [734, 197] width 536 height 233
click at [1084, 102] on span "Aftersales Process Modules" at bounding box center [1164, 101] width 248 height 17
click at [1170, 107] on span "Aftersales Process Modules" at bounding box center [1164, 101] width 248 height 17
click at [23, 331] on link "Bulletins ([PERSON_NAME] - AU)" at bounding box center [105, 338] width 173 height 41
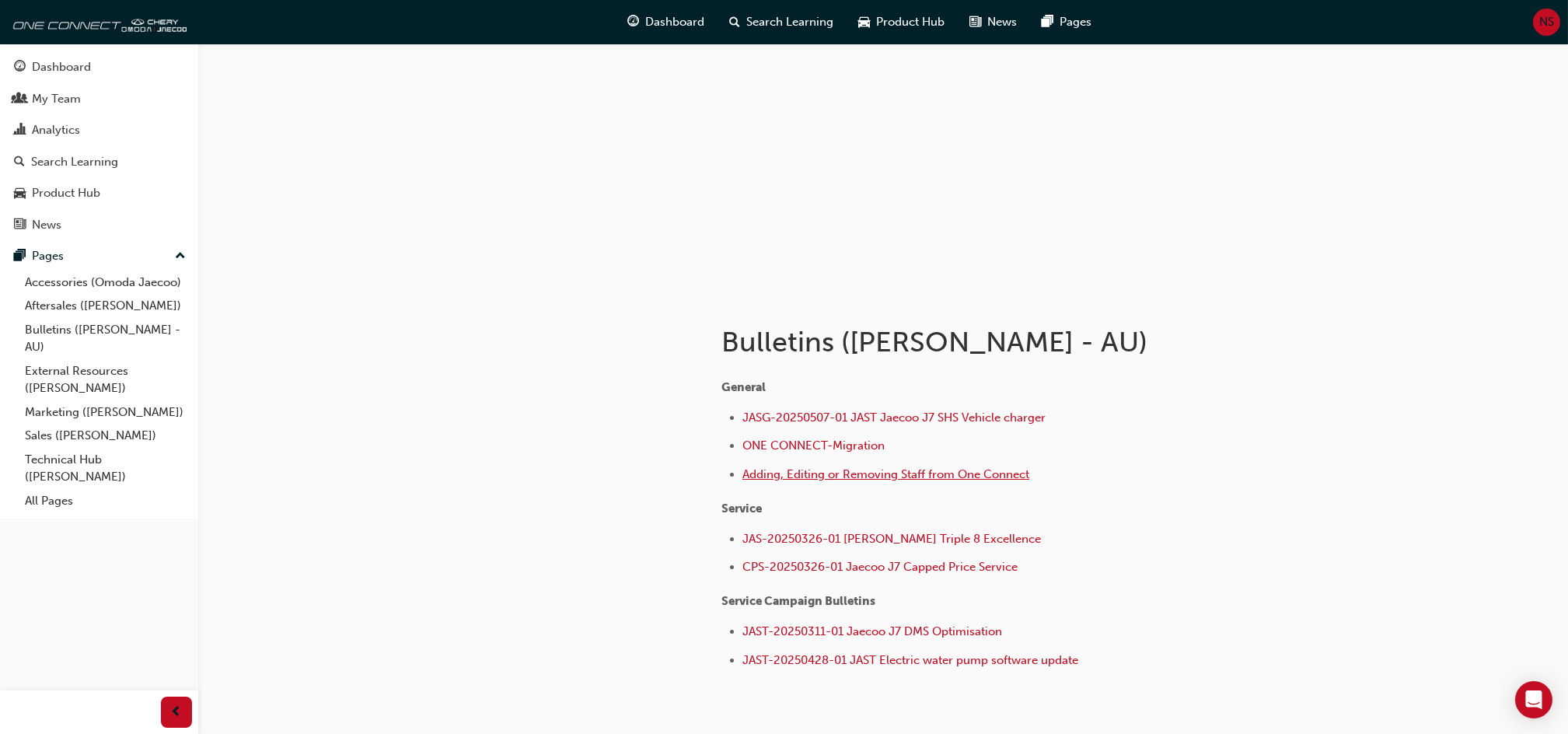
scroll to position [59, 0]
click at [960, 412] on span "JASG-20250507-01 JAST Jaecoo J7 SHS Vehicle charger" at bounding box center [894, 419] width 304 height 14
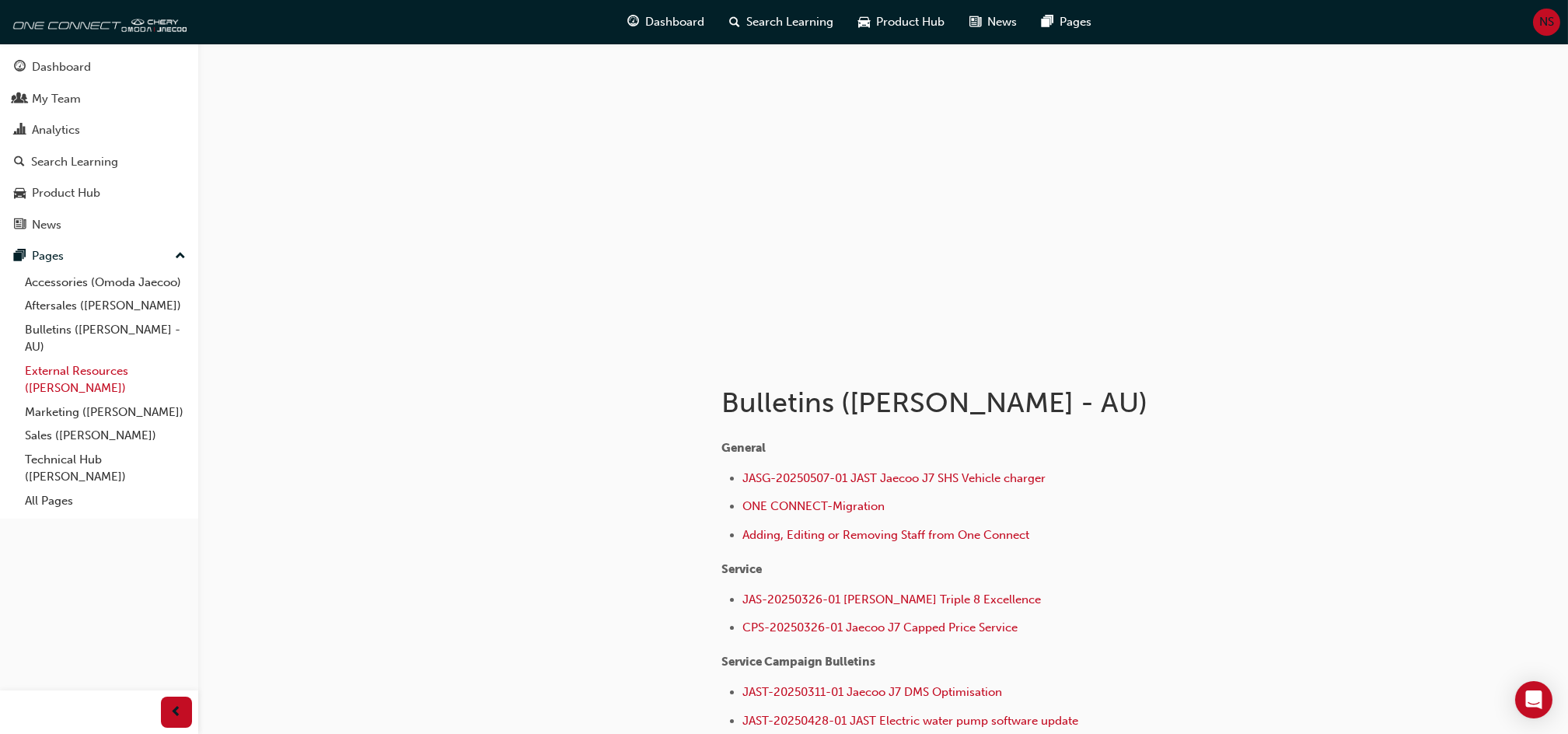
click at [143, 371] on link "External Resources ([PERSON_NAME])" at bounding box center [105, 379] width 173 height 41
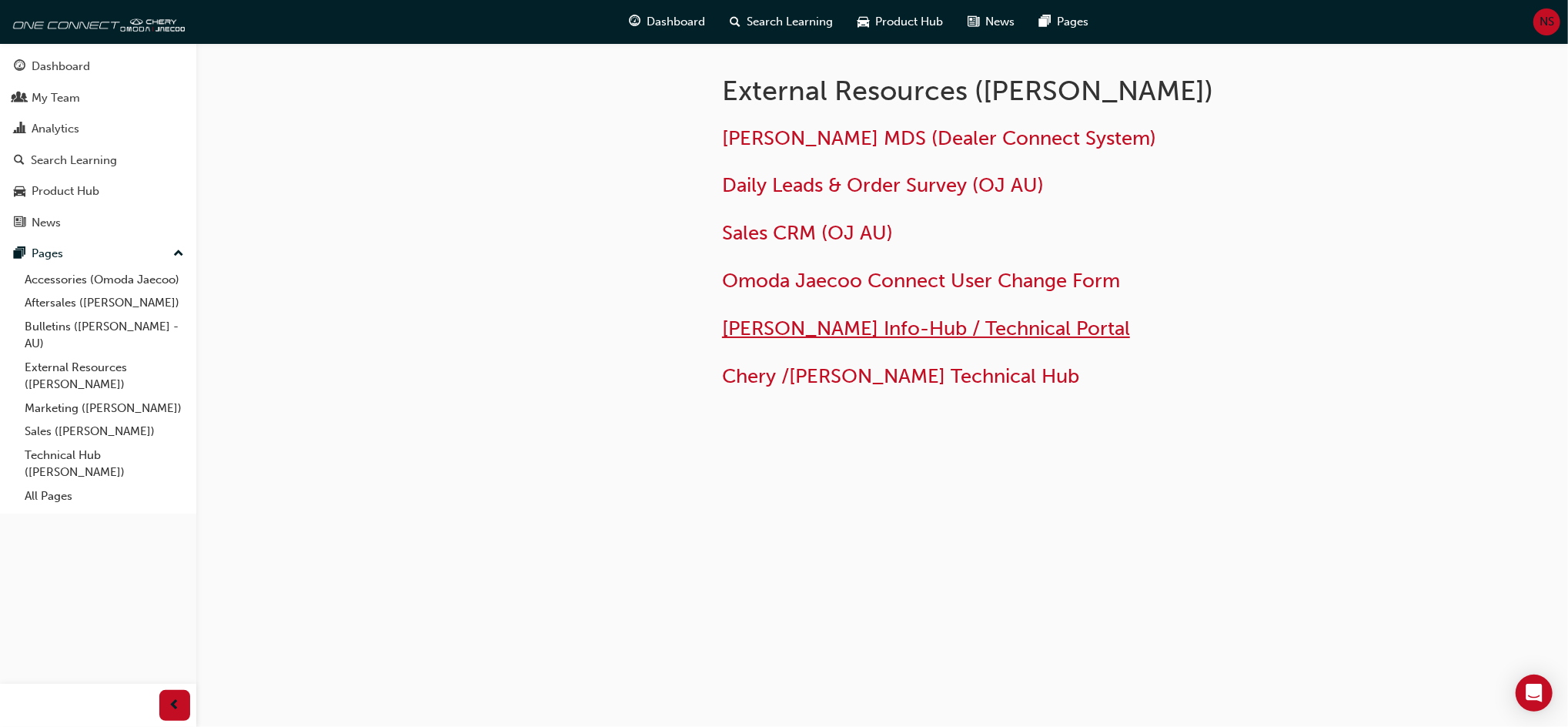
click at [818, 327] on span "Omoda Jaecoo Info-Hub / Technical Portal" at bounding box center [927, 328] width 408 height 24
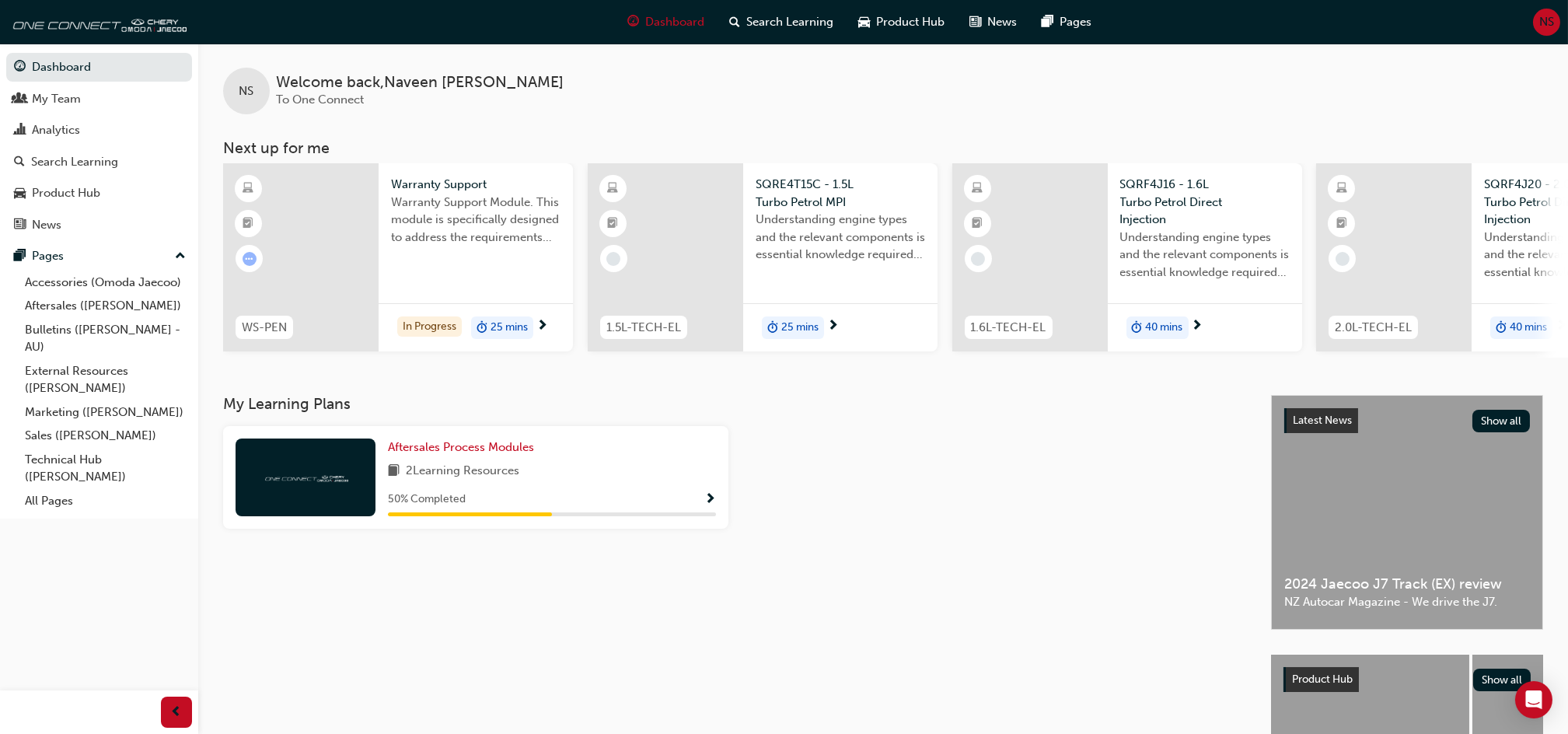
scroll to position [0, 474]
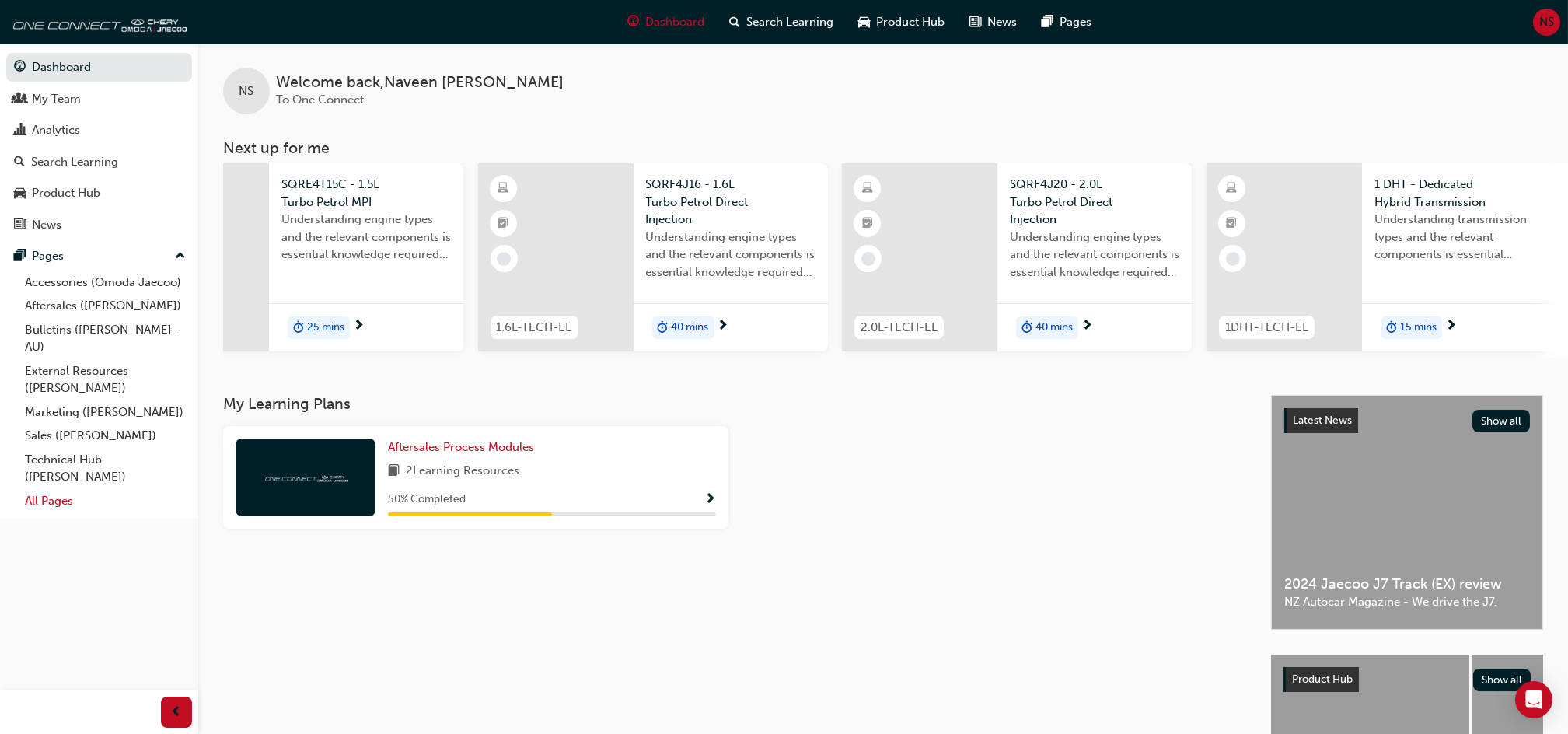
click at [29, 499] on link "All Pages" at bounding box center [105, 500] width 173 height 24
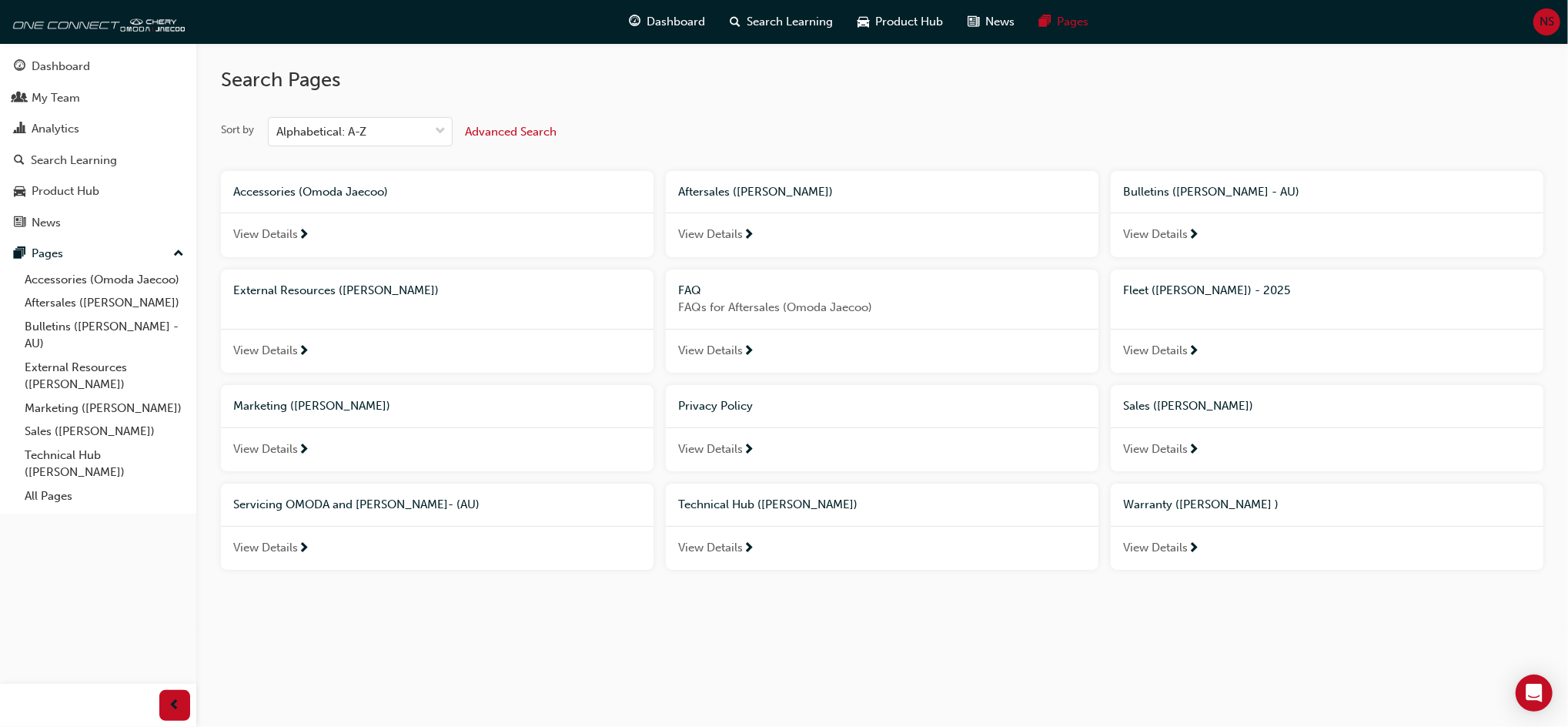
click at [305, 510] on span "Servicing OMODA and [PERSON_NAME]- (AU)" at bounding box center [356, 504] width 246 height 14
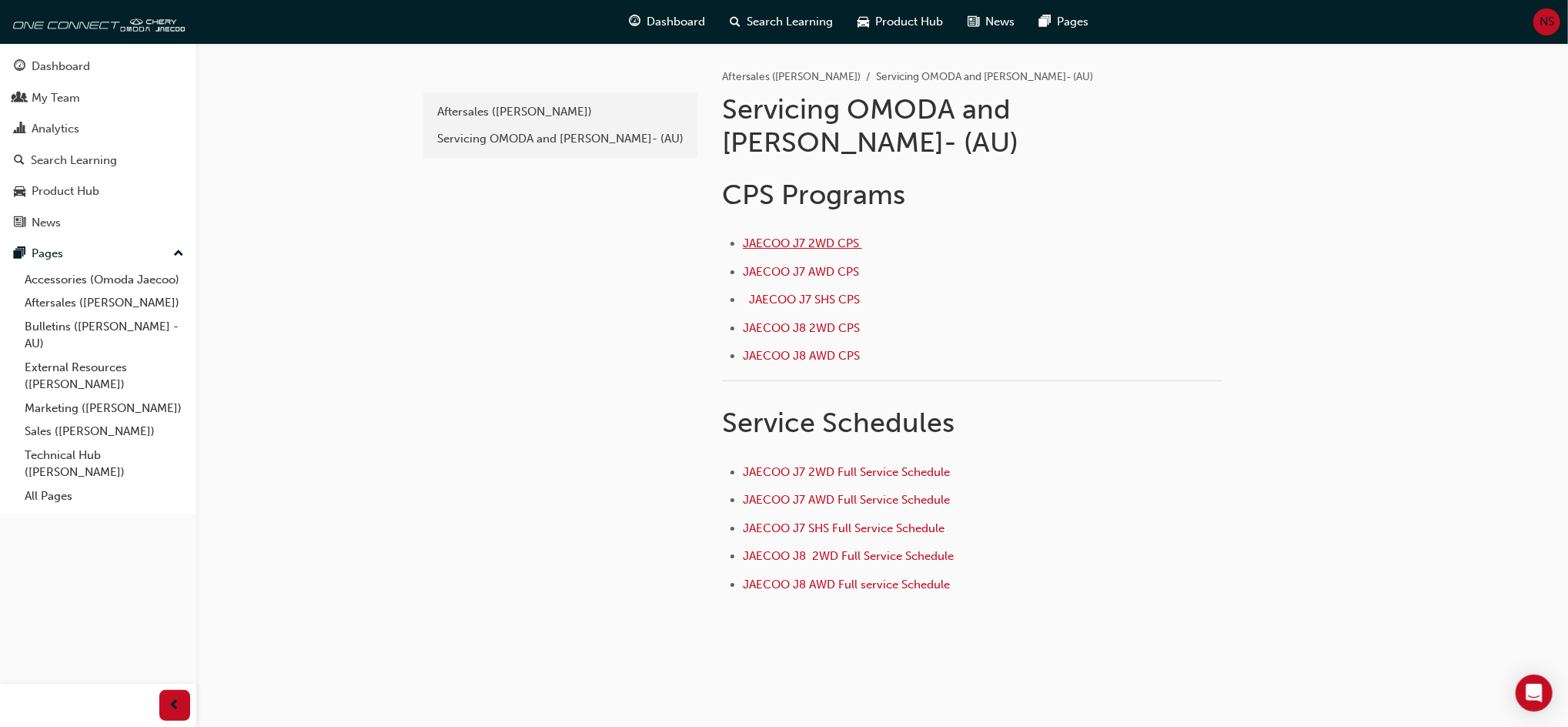
click at [832, 236] on span "JAECOO J7 2WD CPS ﻿" at bounding box center [802, 242] width 119 height 14
click at [827, 465] on span "JAECOO J7 2WD Full Service Schedule" at bounding box center [845, 471] width 207 height 14
click at [87, 454] on link "Technical Hub ([PERSON_NAME])" at bounding box center [104, 464] width 171 height 41
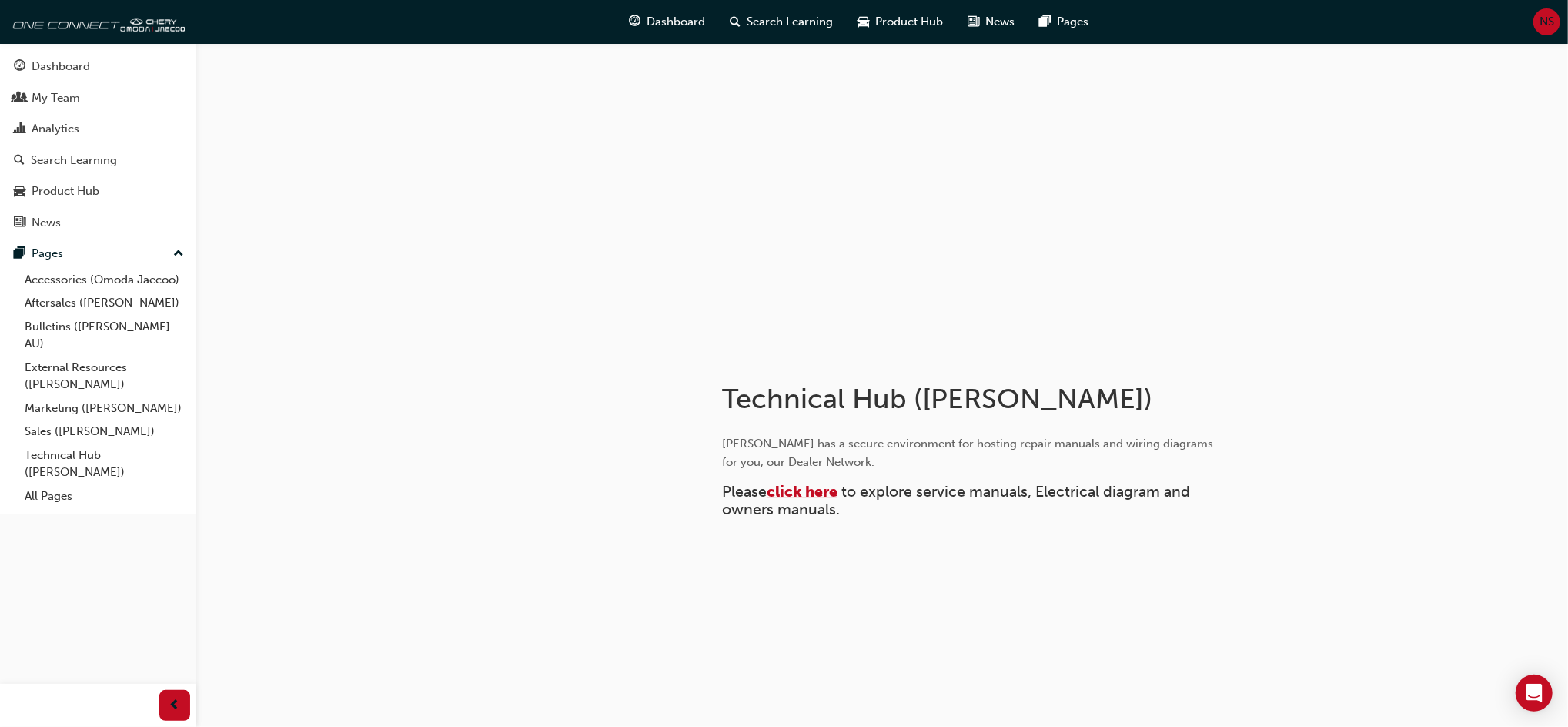
click at [810, 488] on span "click here" at bounding box center [803, 491] width 71 height 17
click at [809, 493] on span "click here" at bounding box center [803, 491] width 71 height 17
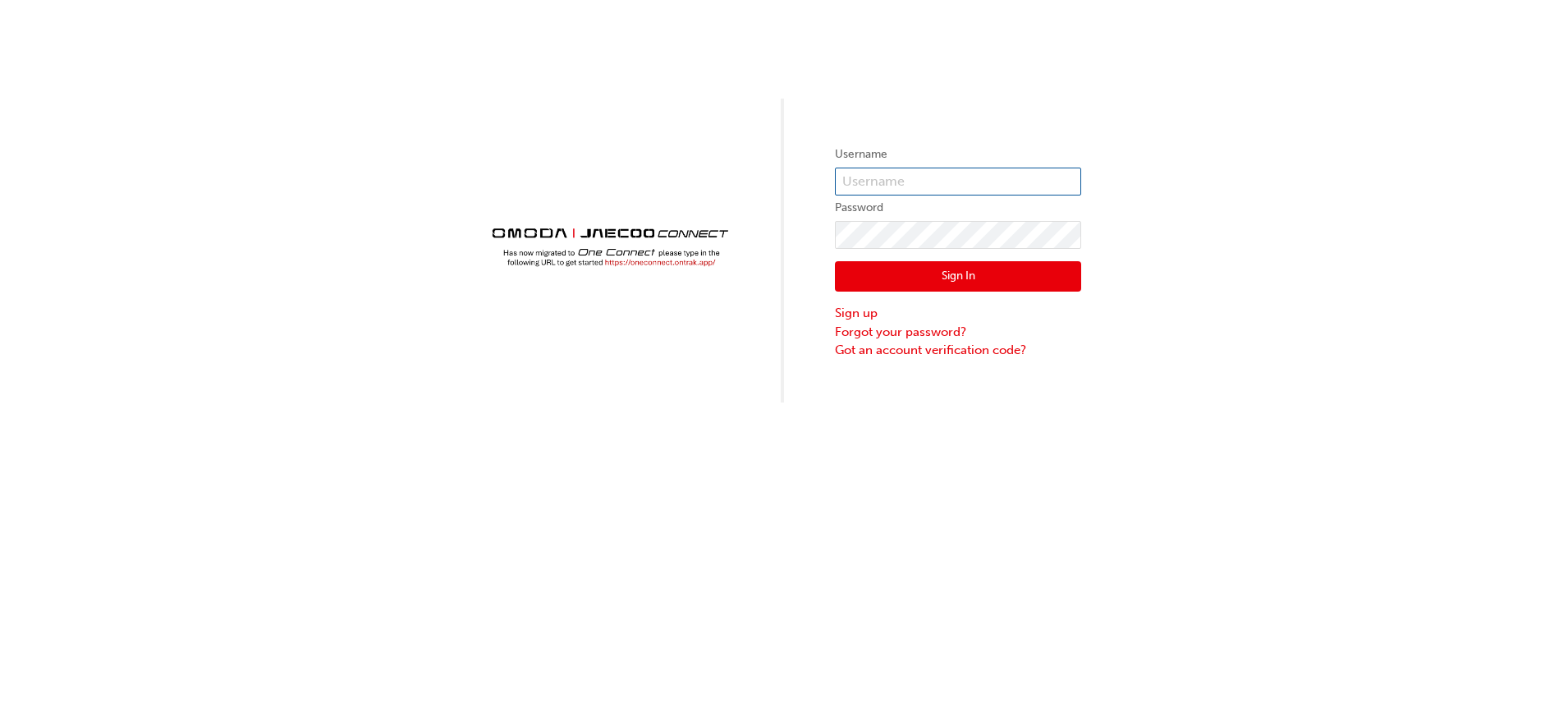
type input "OJAU208"
click at [897, 262] on button "Sign In" at bounding box center [957, 277] width 246 height 31
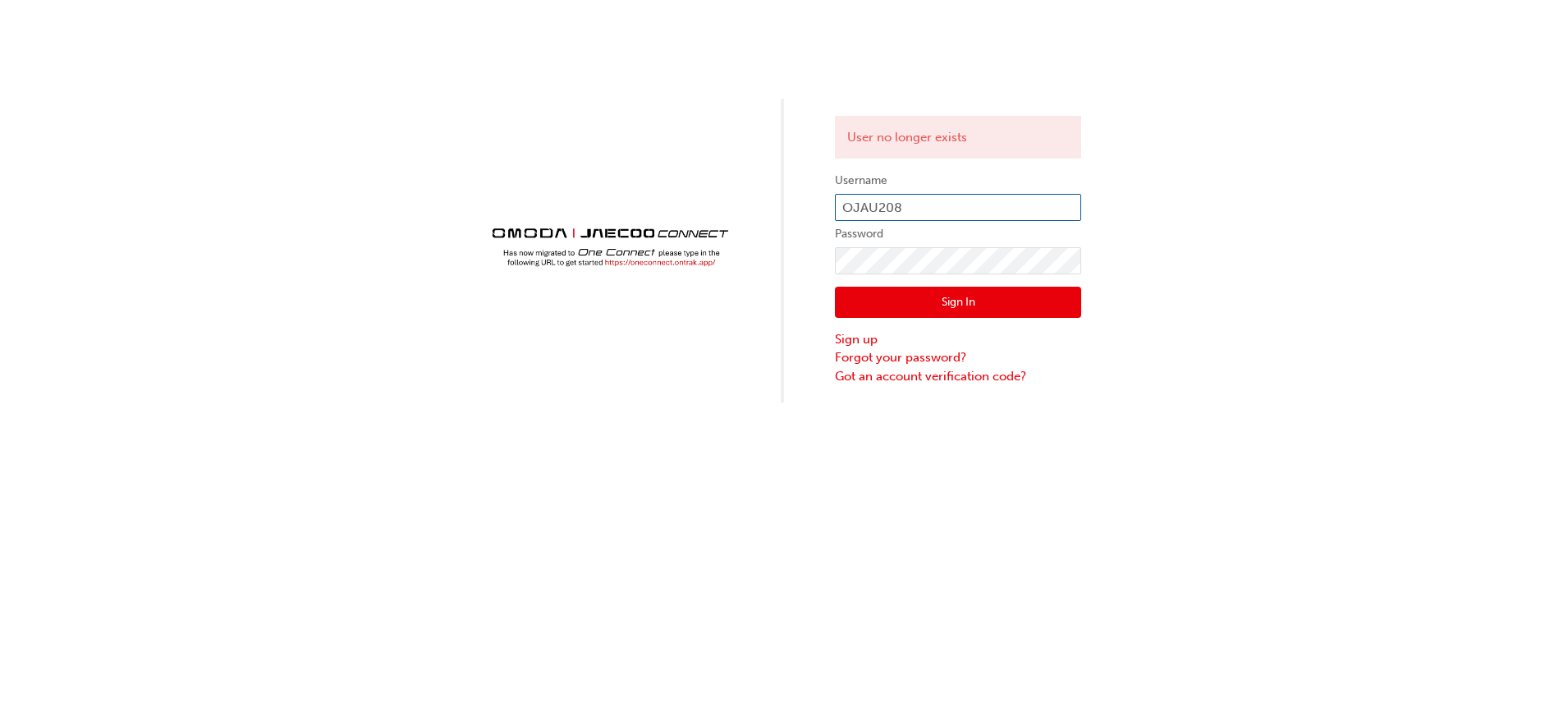
click at [945, 204] on input "OJAU208" at bounding box center [957, 207] width 246 height 28
type input "NS715"
click at [948, 294] on button "Sign In" at bounding box center [957, 302] width 246 height 31
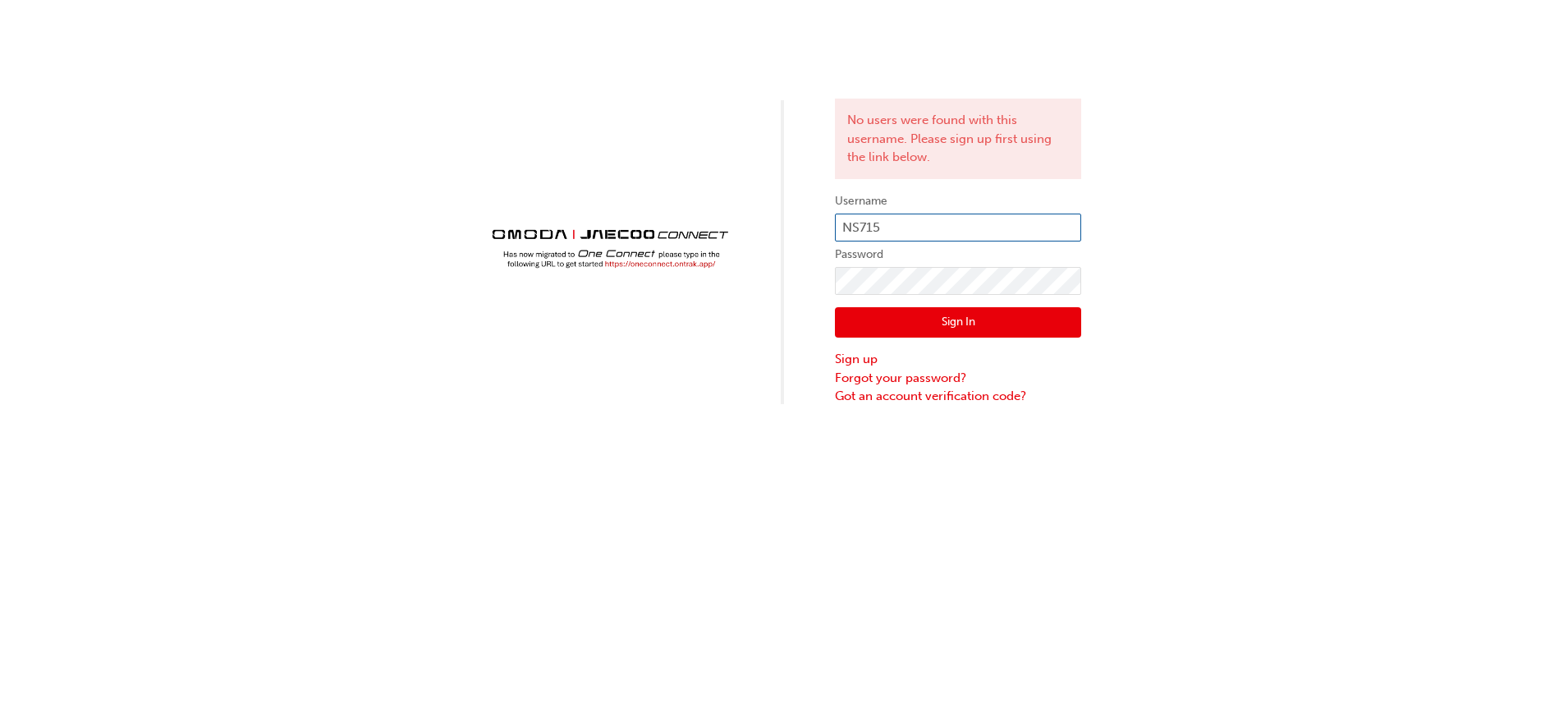
click at [926, 226] on input "NS715" at bounding box center [957, 227] width 246 height 28
click at [959, 225] on input "NS715" at bounding box center [957, 227] width 246 height 28
type input "OJAU208"
click at [908, 328] on button "Sign In" at bounding box center [957, 323] width 246 height 31
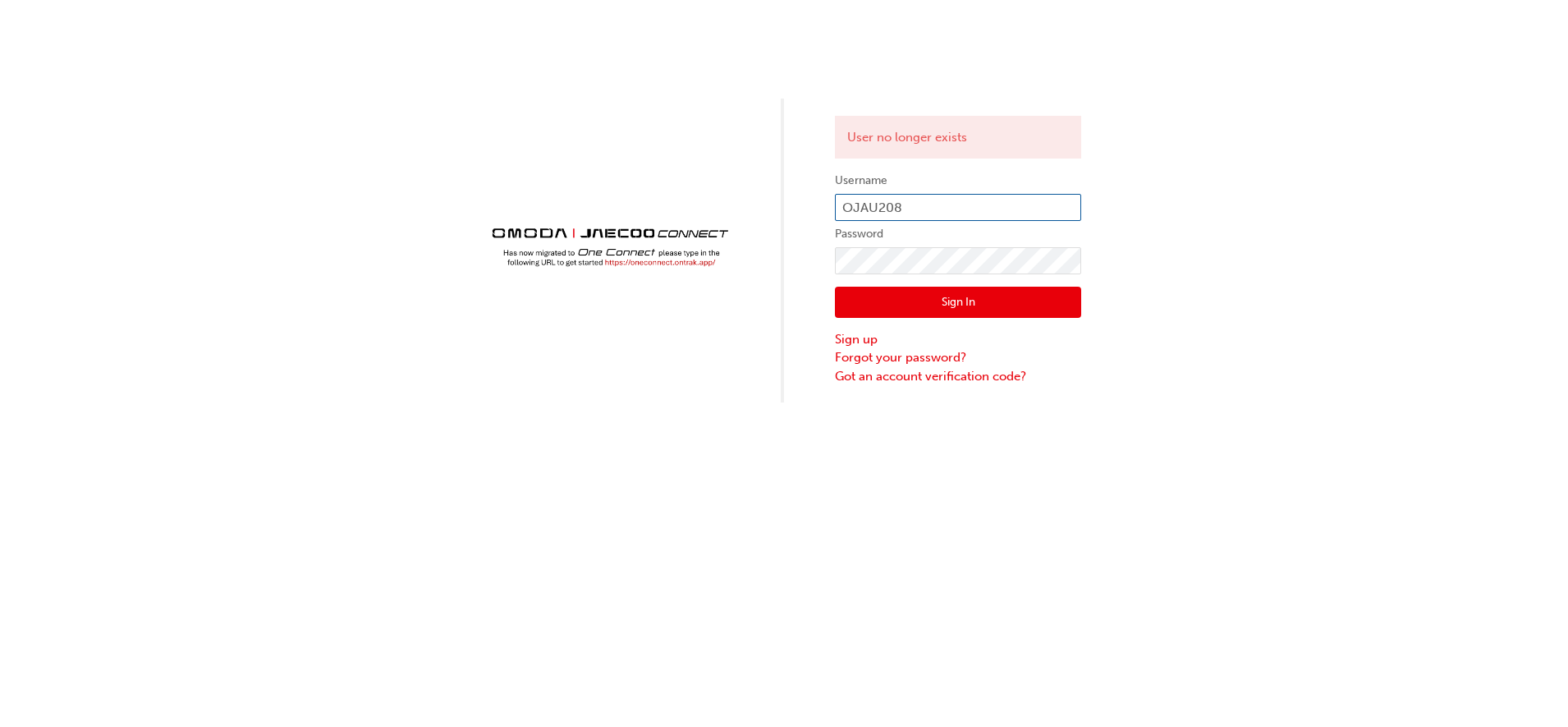
drag, startPoint x: 931, startPoint y: 202, endPoint x: 729, endPoint y: 197, distance: 202.1
click at [729, 197] on div "User no longer exists Username OJAU208 Password Sign In Sign up Forgot your pas…" at bounding box center [784, 201] width 1568 height 402
drag, startPoint x: 902, startPoint y: 204, endPoint x: 596, endPoint y: 186, distance: 306.5
click at [596, 186] on div "User no longer exists Username OJAU208 Password Sign In Sign up Forgot your pas…" at bounding box center [784, 201] width 1568 height 402
click at [699, 230] on div "User no longer exists Username OJAU208 Password Sign In Sign up Forgot your pas…" at bounding box center [784, 201] width 1568 height 402
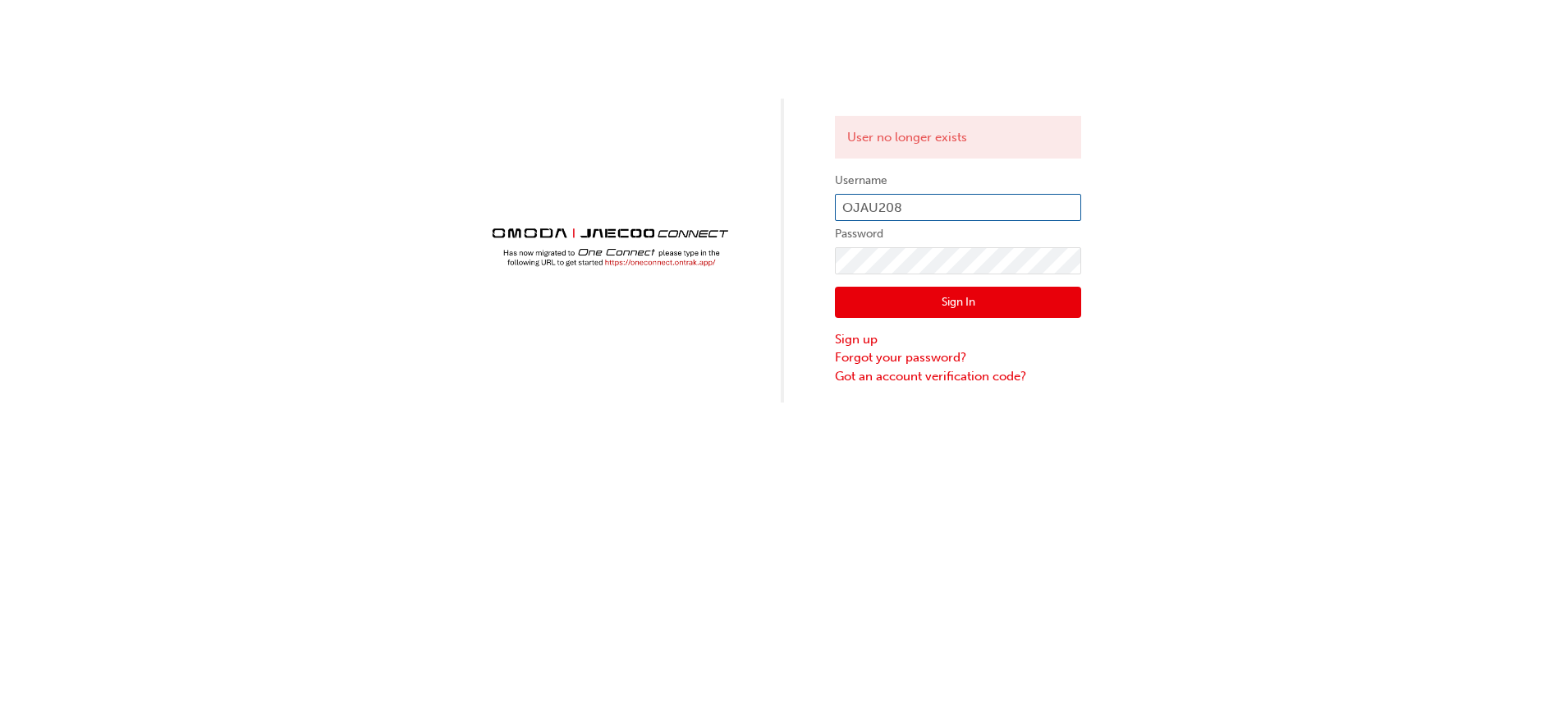
click at [1022, 204] on input "OJAU208" at bounding box center [957, 207] width 246 height 28
click at [944, 206] on input "OJAU208" at bounding box center [957, 207] width 246 height 28
drag, startPoint x: 887, startPoint y: 211, endPoint x: 384, endPoint y: 229, distance: 503.3
click at [384, 229] on div "User no longer exists Username NS715 Password Sign In Sign up Forgot your passw…" at bounding box center [784, 201] width 1568 height 402
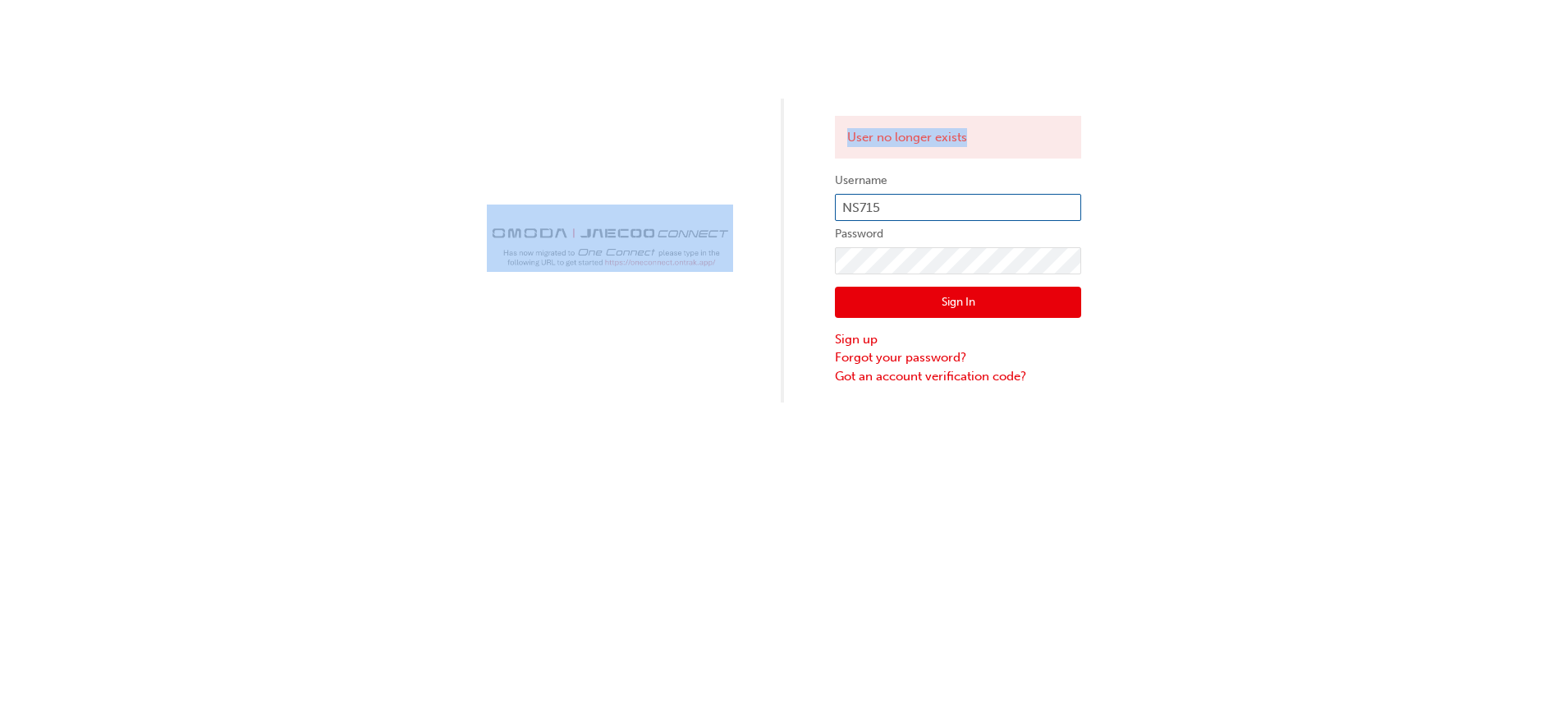
drag, startPoint x: 1435, startPoint y: 1, endPoint x: 962, endPoint y: 217, distance: 520.0
click at [962, 217] on div "User no longer exists Username NS715 Password Sign In Sign up Forgot your passw…" at bounding box center [784, 201] width 1568 height 402
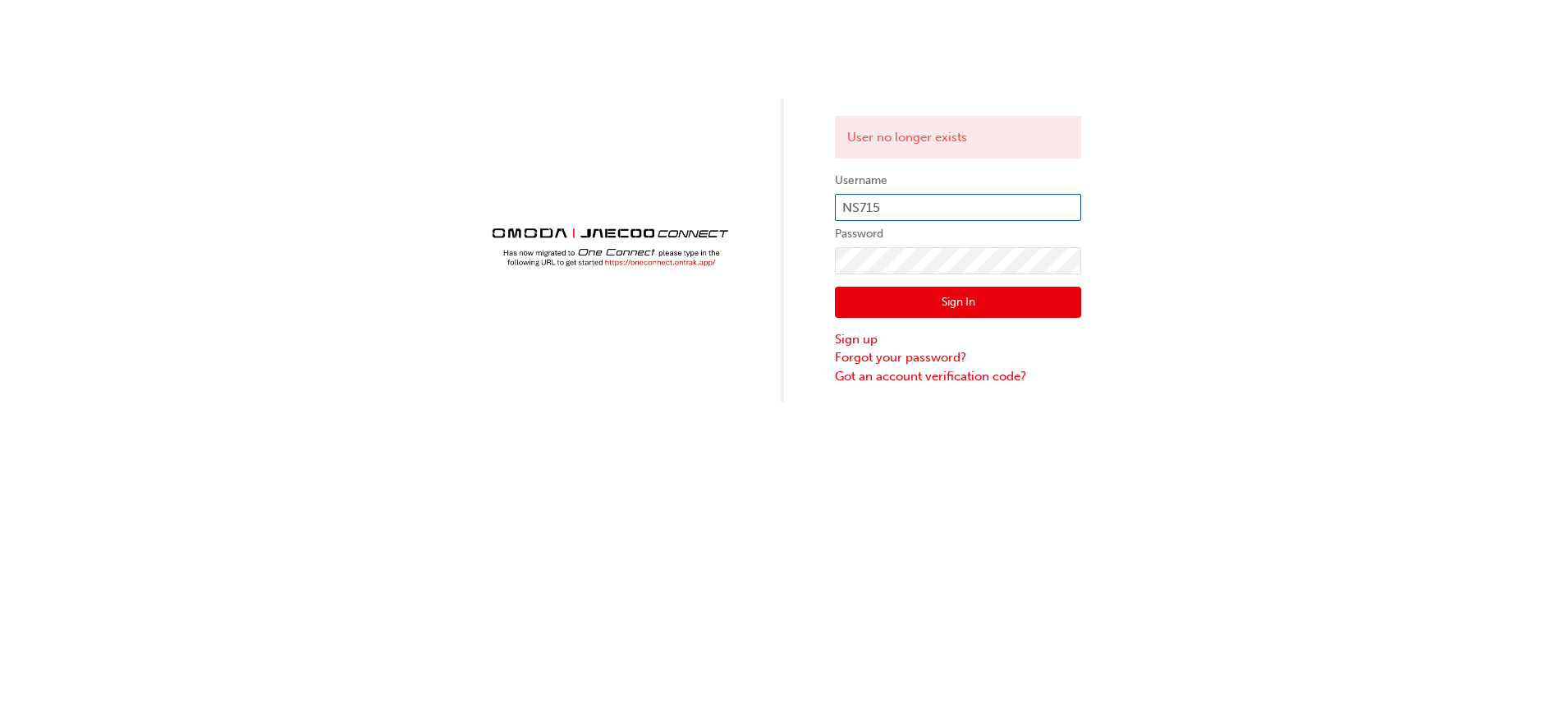
click at [962, 217] on input "NS715" at bounding box center [957, 207] width 246 height 28
type input "N"
